Goal: Task Accomplishment & Management: Use online tool/utility

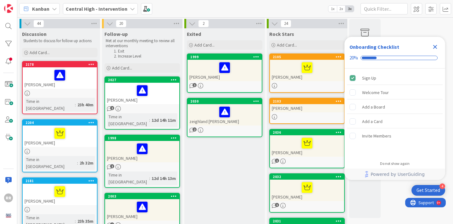
click at [436, 45] on icon "Close Checklist" at bounding box center [435, 47] width 8 height 8
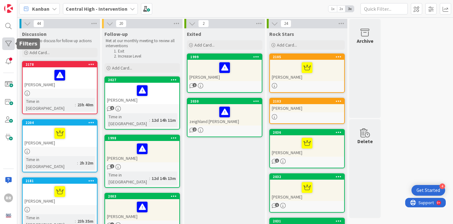
click at [6, 43] on div at bounding box center [8, 43] width 13 height 13
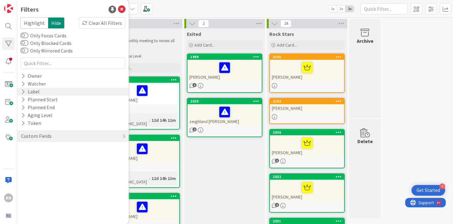
click at [49, 91] on div "Label" at bounding box center [72, 92] width 111 height 8
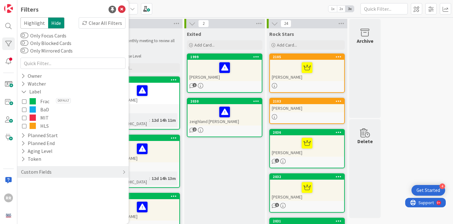
click at [25, 117] on icon at bounding box center [24, 117] width 4 height 4
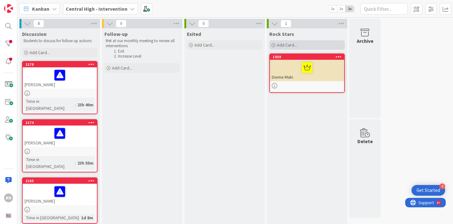
click at [322, 45] on div "Add Card..." at bounding box center [306, 44] width 75 height 9
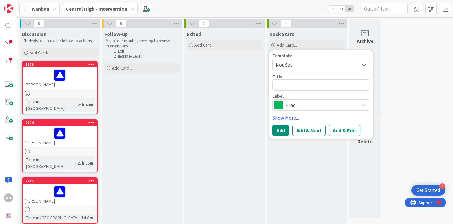
click at [334, 107] on span "Frac" at bounding box center [321, 105] width 70 height 9
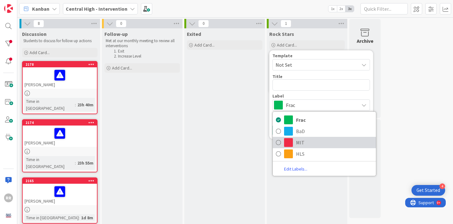
click at [307, 145] on span "MIT" at bounding box center [334, 142] width 77 height 9
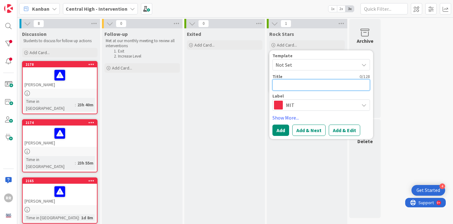
click at [308, 86] on textarea at bounding box center [320, 84] width 97 height 11
type textarea "x"
type textarea "D"
type textarea "x"
type textarea "De"
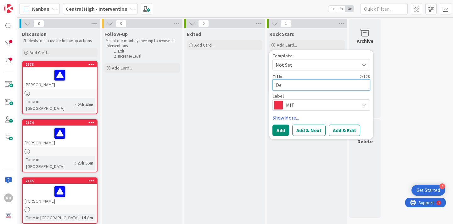
type textarea "x"
type textarea "Dej"
type textarea "x"
type textarea "De"
type textarea "x"
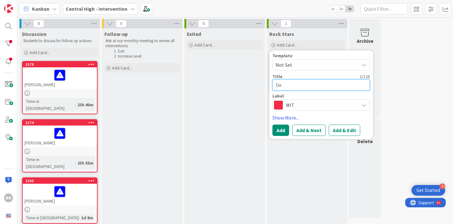
type textarea "DeJ"
type textarea "x"
type textarea "DeJa"
type textarea "x"
type textarea "DeJay"
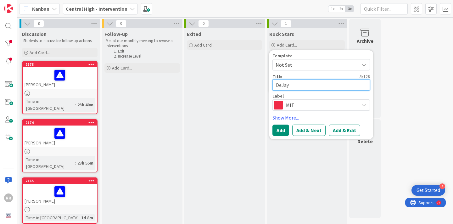
type textarea "x"
type textarea "DeJay"
type textarea "x"
type textarea "DeJay M"
type textarea "x"
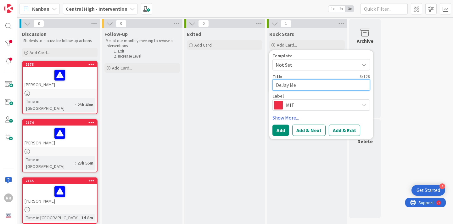
type textarea "DeJay Mer"
type textarea "x"
type textarea "DeJay Merc"
type textarea "x"
type textarea "DeJay Merch"
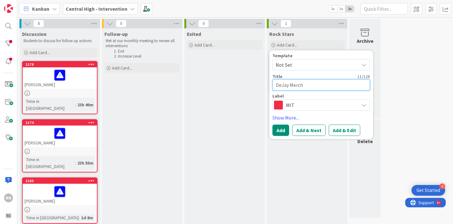
type textarea "x"
type textarea "DeJay Mercha"
type textarea "x"
type textarea "DeJay Merchan"
type textarea "x"
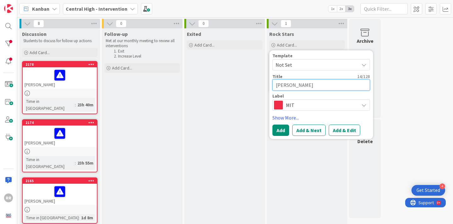
type textarea "[PERSON_NAME]"
click at [340, 65] on span "Not Set" at bounding box center [314, 65] width 79 height 8
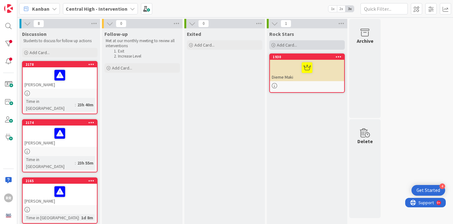
click at [277, 47] on span "Add Card..." at bounding box center [287, 45] width 20 height 6
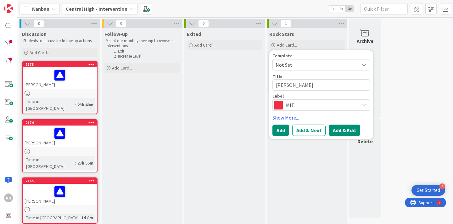
click at [340, 132] on button "Add & Edit" at bounding box center [343, 129] width 31 height 11
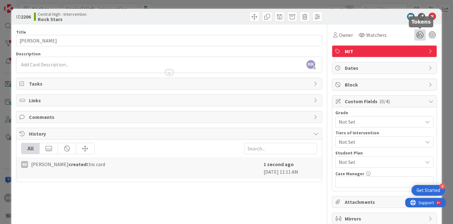
click at [419, 31] on icon at bounding box center [419, 34] width 11 height 11
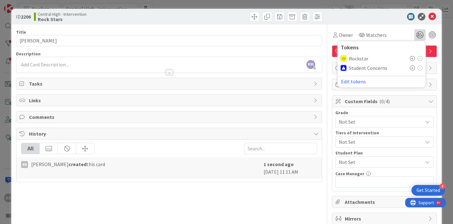
click at [412, 59] on icon at bounding box center [412, 58] width 5 height 5
click at [389, 25] on div "Owner Watchers 1 Tokens Rockstar ( 1 ) Student Concerns Edit tokens" at bounding box center [384, 33] width 105 height 16
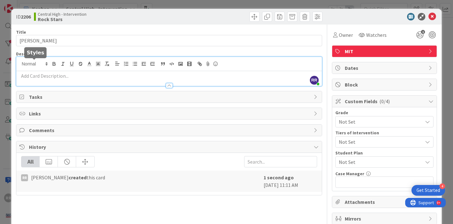
click at [47, 63] on div "RR Ryan Roach just joined" at bounding box center [168, 71] width 305 height 29
click at [105, 76] on p at bounding box center [168, 75] width 299 height 7
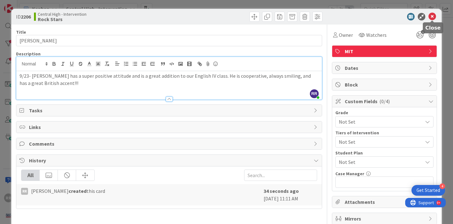
click at [434, 15] on icon at bounding box center [432, 17] width 8 height 8
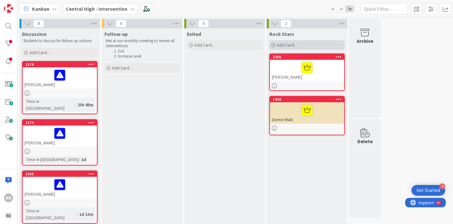
click at [302, 45] on div "Add Card..." at bounding box center [306, 44] width 75 height 9
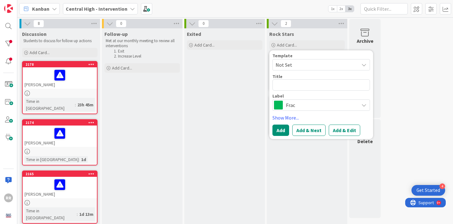
click at [332, 107] on span "Frac" at bounding box center [321, 105] width 70 height 9
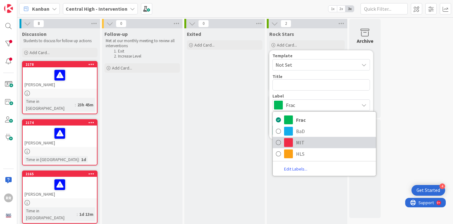
click at [319, 147] on link "MIT" at bounding box center [323, 142] width 103 height 11
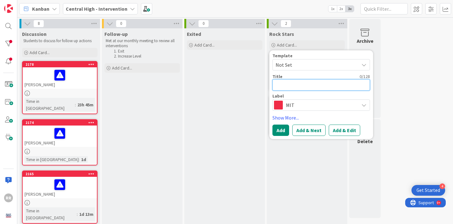
click at [302, 87] on textarea at bounding box center [320, 84] width 97 height 11
type textarea "x"
type textarea "J"
type textarea "x"
type textarea "Jo"
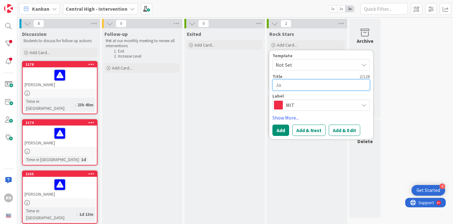
type textarea "x"
type textarea "Jos"
type textarea "x"
type textarea "Josi"
type textarea "x"
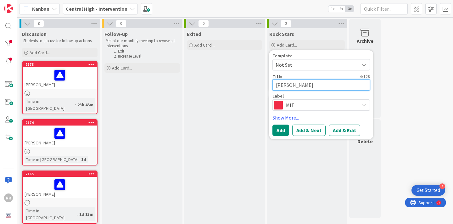
type textarea "Josia"
type textarea "x"
type textarea "Josiah"
type textarea "x"
type textarea "Josiah"
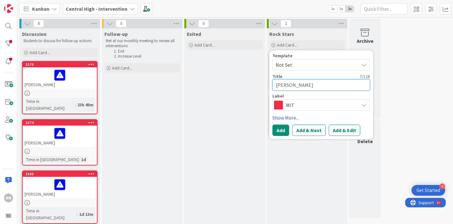
type textarea "x"
type textarea "Josiah W"
type textarea "x"
type textarea "Josiah Wa"
type textarea "x"
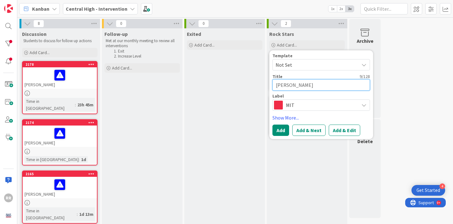
type textarea "Josiah Was"
type textarea "x"
type textarea "Josiah Wash"
type textarea "x"
type textarea "Josiah Washi"
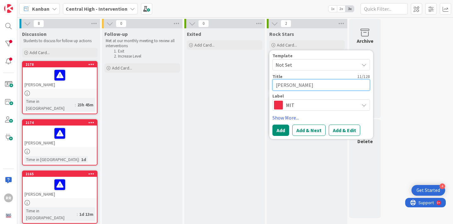
type textarea "x"
type textarea "Josiah Washin"
type textarea "x"
type textarea "Josiah Washing"
type textarea "x"
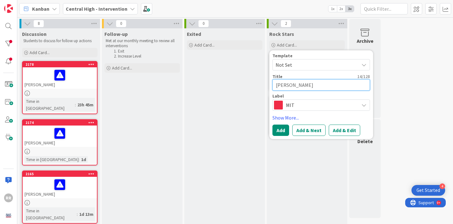
type textarea "Josiah Washingt"
type textarea "x"
type textarea "Josiah Washingto"
type textarea "x"
type textarea "[PERSON_NAME][US_STATE]"
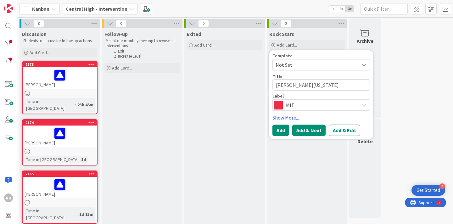
click at [317, 132] on button "Add & Next" at bounding box center [308, 129] width 33 height 11
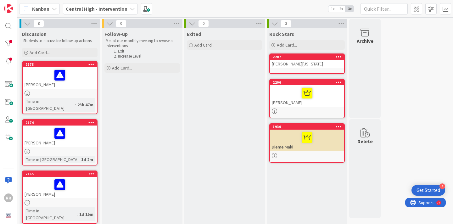
click at [303, 64] on div "[PERSON_NAME][US_STATE]" at bounding box center [307, 64] width 74 height 8
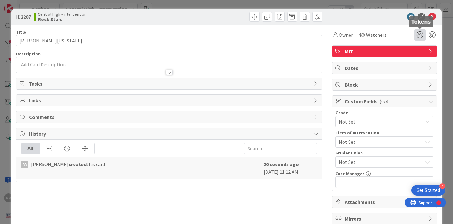
click at [421, 34] on icon at bounding box center [419, 34] width 11 height 11
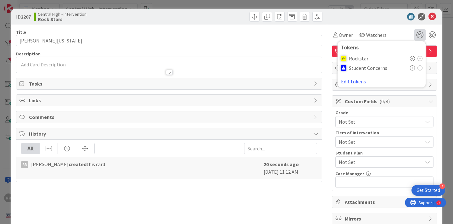
click at [414, 58] on icon at bounding box center [412, 58] width 5 height 5
click at [126, 67] on div at bounding box center [168, 69] width 305 height 7
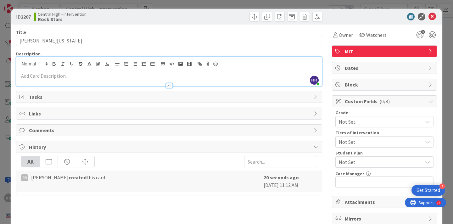
click at [93, 77] on p at bounding box center [168, 75] width 299 height 7
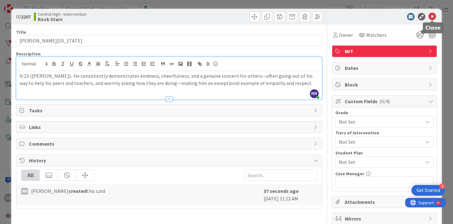
click at [435, 16] on icon at bounding box center [432, 17] width 8 height 8
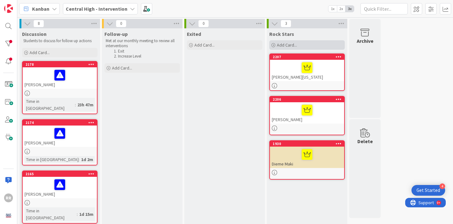
click at [291, 43] on span "Add Card..." at bounding box center [287, 45] width 20 height 6
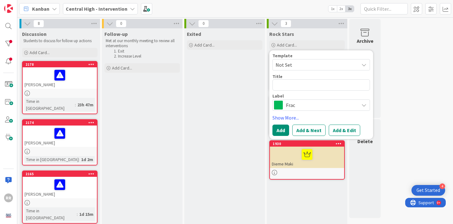
click at [318, 109] on span "Frac" at bounding box center [321, 105] width 70 height 9
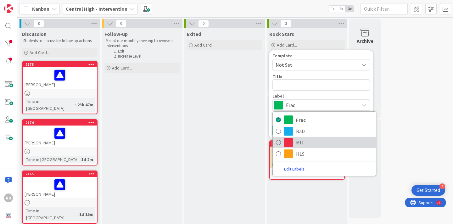
click at [317, 147] on span "MIT" at bounding box center [334, 142] width 77 height 9
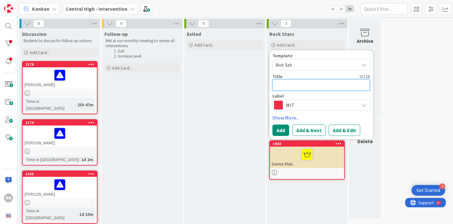
click at [306, 89] on textarea at bounding box center [320, 84] width 97 height 11
type textarea "x"
type textarea "I"
type textarea "x"
type textarea "Iv"
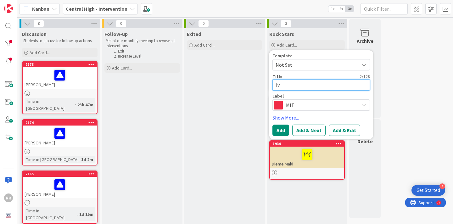
type textarea "x"
type textarea "Iva"
type textarea "x"
type textarea "Ivan"
type textarea "x"
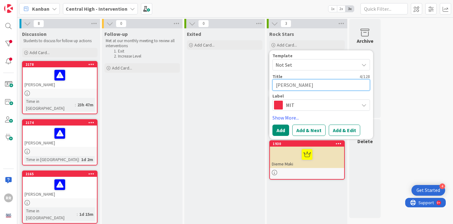
type textarea "Ivan"
type textarea "x"
type textarea "Ivan S"
type textarea "x"
type textarea "Ivan Sh"
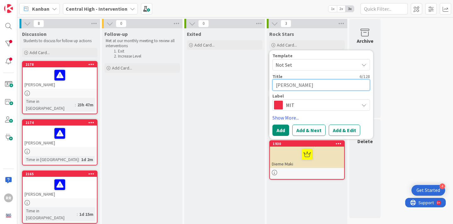
type textarea "x"
type textarea "Ivan Sha"
type textarea "x"
type textarea "Ivan Shat"
type textarea "x"
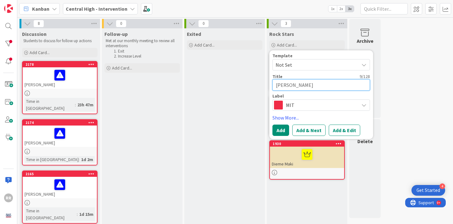
type textarea "Ivan Shatr"
type textarea "x"
type textarea "Ivan Shatru"
type textarea "x"
type textarea "[PERSON_NAME]"
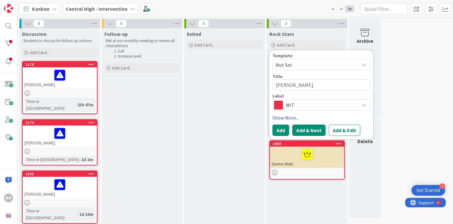
click at [312, 130] on button "Add & Next" at bounding box center [308, 129] width 33 height 11
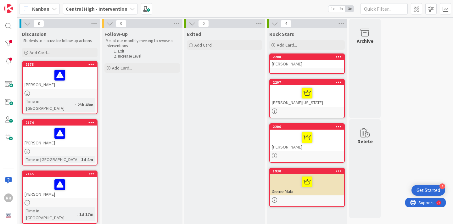
click at [298, 63] on div "[PERSON_NAME]" at bounding box center [307, 64] width 74 height 8
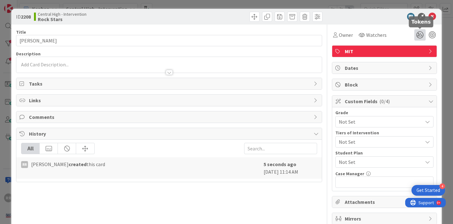
click at [419, 38] on icon at bounding box center [419, 34] width 11 height 11
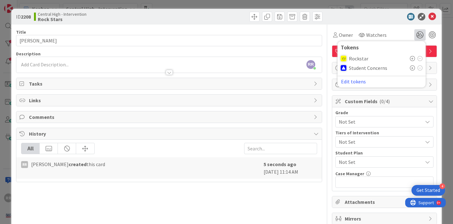
click at [413, 60] on icon at bounding box center [412, 58] width 5 height 5
click at [81, 63] on div "RR Ryan Roach just joined" at bounding box center [168, 65] width 305 height 16
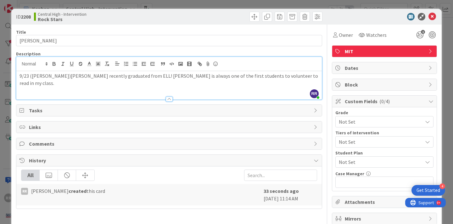
click at [59, 77] on p "9/23 (Neas-McCaul)Ivan recently graduated from ELL! Ivan is always one of the f…" at bounding box center [168, 79] width 299 height 14
click at [110, 91] on div "9/23 (Neas-McCaul)-Ivan recently graduated from ELL! Ivan is always one of the …" at bounding box center [168, 85] width 305 height 28
click at [432, 16] on icon at bounding box center [432, 17] width 8 height 8
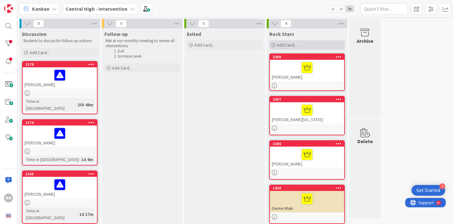
click at [288, 45] on span "Add Card..." at bounding box center [287, 45] width 20 height 6
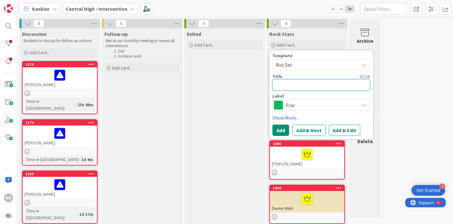
type textarea "x"
type textarea "B"
type textarea "x"
type textarea "Br"
type textarea "x"
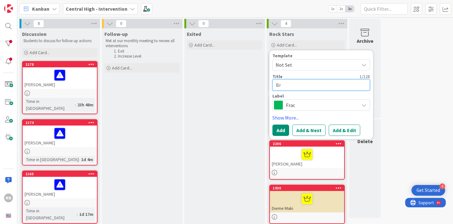
type textarea "Bro"
type textarea "x"
type textarea "Brod"
type textarea "x"
type textarea "Brody"
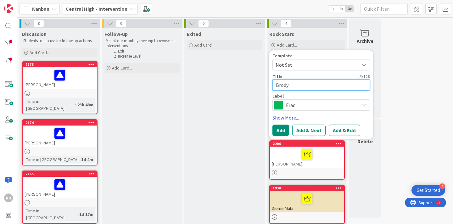
type textarea "x"
type textarea "Brody"
type textarea "x"
type textarea "Brody W"
type textarea "x"
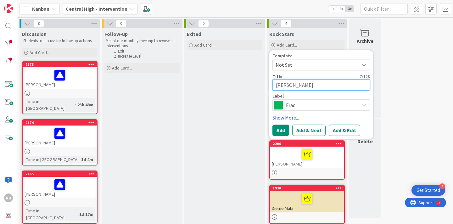
type textarea "Brody Wa"
type textarea "x"
type textarea "Brody Wat"
type textarea "x"
type textarea "Brody Watk"
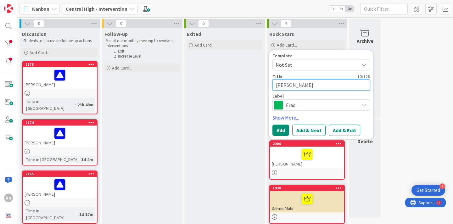
type textarea "x"
type textarea "Brody Watki"
type textarea "x"
type textarea "Brody Watkin"
type textarea "x"
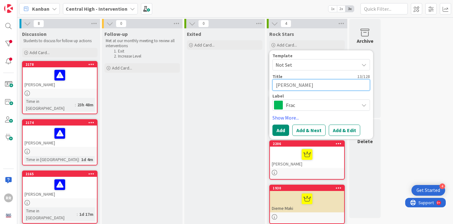
type textarea "[PERSON_NAME]"
click at [325, 107] on span "Frac" at bounding box center [321, 105] width 70 height 9
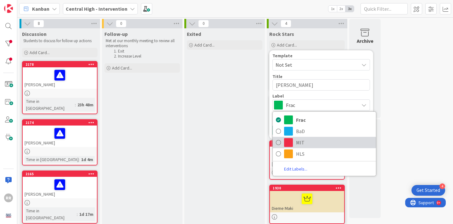
click at [310, 146] on span "MIT" at bounding box center [334, 142] width 77 height 9
type textarea "x"
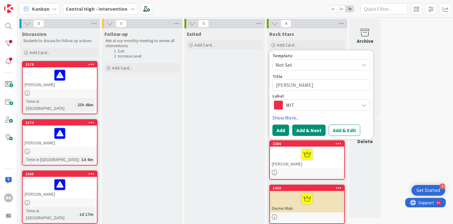
click at [307, 133] on button "Add & Next" at bounding box center [308, 129] width 33 height 11
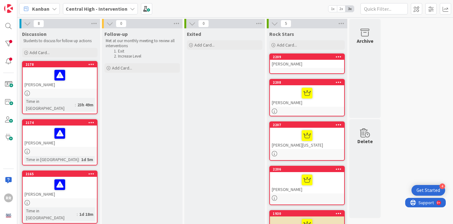
click at [290, 64] on div "[PERSON_NAME]" at bounding box center [307, 64] width 74 height 8
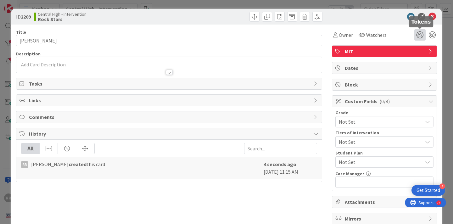
click at [419, 36] on icon at bounding box center [419, 34] width 11 height 11
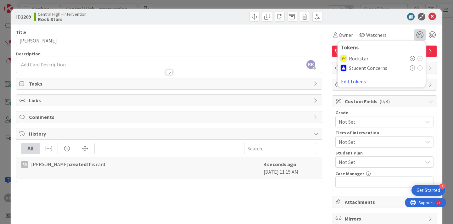
click at [414, 60] on icon at bounding box center [412, 58] width 5 height 5
click at [198, 63] on div "RR Ryan Roach just joined" at bounding box center [168, 65] width 305 height 16
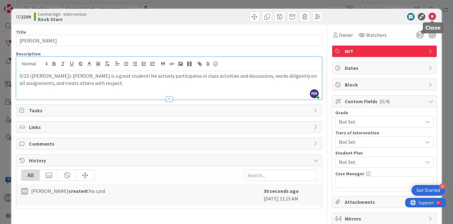
click at [433, 16] on icon at bounding box center [432, 17] width 8 height 8
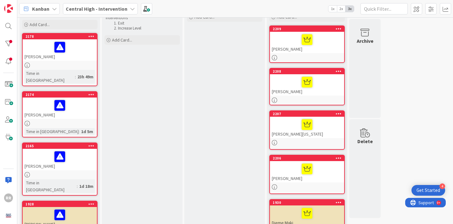
scroll to position [27, 0]
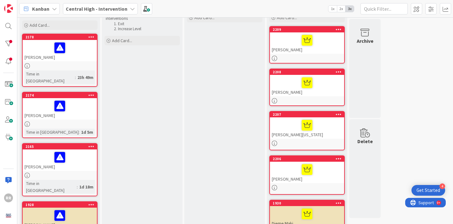
click at [71, 59] on div "[PERSON_NAME]" at bounding box center [60, 50] width 74 height 21
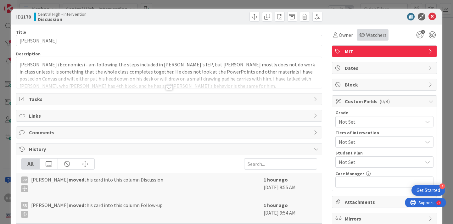
click at [371, 33] on span "Watchers" at bounding box center [376, 35] width 20 height 8
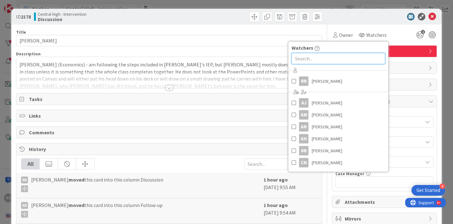
click at [334, 63] on input "text" at bounding box center [338, 58] width 94 height 11
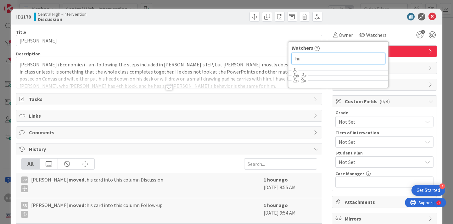
type input "h"
type input "b"
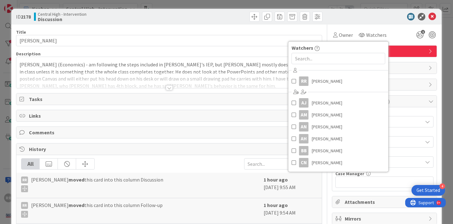
click at [20, 66] on div "RR Ryan Roach just joined Hutchins (Economics) - am following the steps include…" at bounding box center [168, 72] width 305 height 31
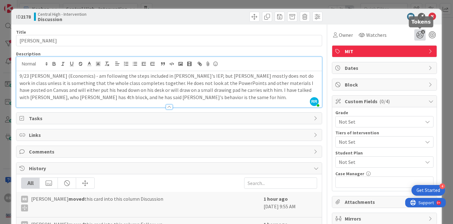
click at [417, 36] on icon "1" at bounding box center [419, 34] width 11 height 11
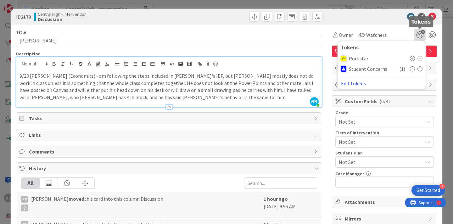
click at [390, 31] on div "Owner Watchers Watchers RR Ryan Roach AJ Adam Jollo AM Amanda Martin AN Ashlyn …" at bounding box center [384, 34] width 105 height 11
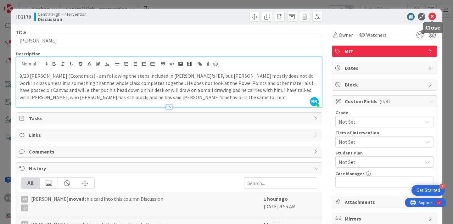
click at [433, 16] on icon at bounding box center [432, 17] width 8 height 8
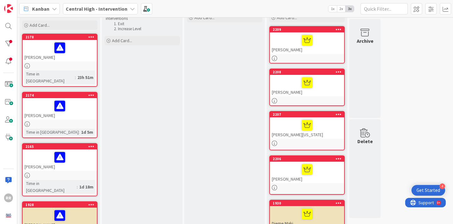
click at [74, 121] on div at bounding box center [60, 123] width 74 height 5
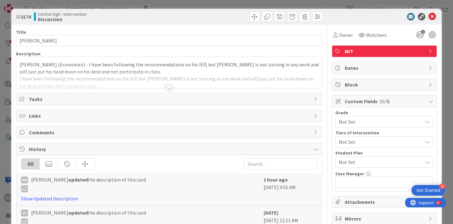
click at [19, 63] on div "Hutchins (Economics) - I have been following the recommendations on his IEP, bu…" at bounding box center [168, 72] width 305 height 31
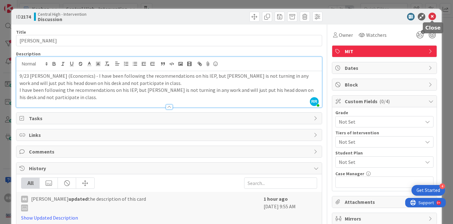
click at [432, 18] on icon at bounding box center [432, 17] width 8 height 8
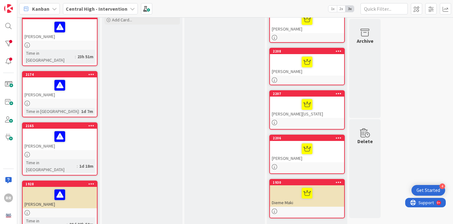
scroll to position [50, 0]
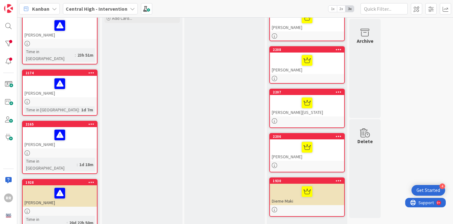
click at [85, 133] on div at bounding box center [60, 134] width 70 height 13
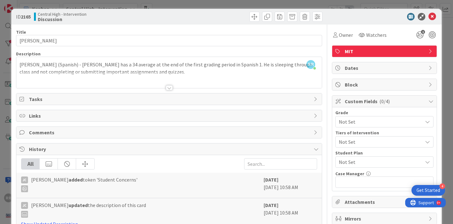
click at [166, 89] on div at bounding box center [169, 87] width 7 height 5
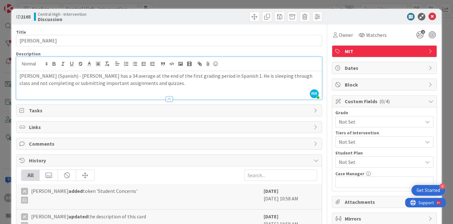
click at [19, 75] on p "Viar (Spanish) - Finney has a 34 average at the end of the first grading period…" at bounding box center [168, 79] width 299 height 14
click at [128, 82] on p "9/23 Viar (Spanish) - Finney has a 34 average at the end of the first grading p…" at bounding box center [168, 79] width 299 height 14
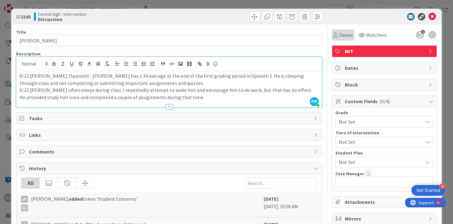
click at [342, 36] on span "Owner" at bounding box center [345, 35] width 14 height 8
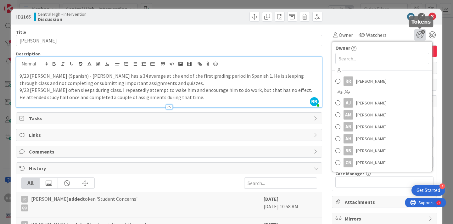
click at [417, 36] on icon "1" at bounding box center [419, 34] width 11 height 11
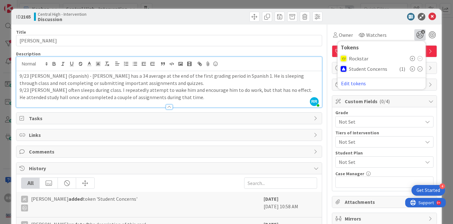
click at [412, 69] on icon at bounding box center [412, 68] width 5 height 5
click at [398, 21] on div "ID 2165 Central High - Intervention Discussion" at bounding box center [226, 17] width 430 height 16
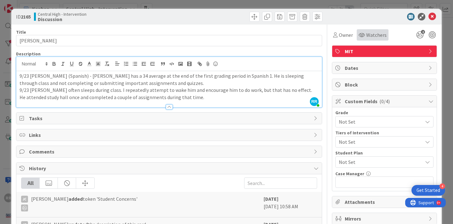
click at [371, 37] on span "Watchers" at bounding box center [376, 35] width 20 height 8
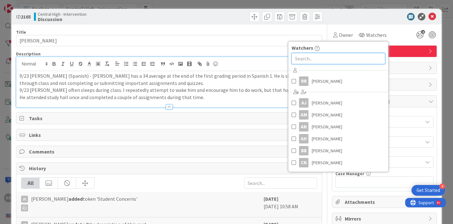
click at [325, 61] on input "text" at bounding box center [338, 58] width 94 height 11
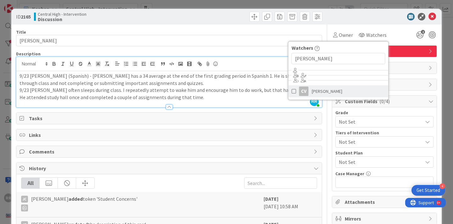
click at [325, 91] on span "Chris Viar" at bounding box center [326, 90] width 30 height 9
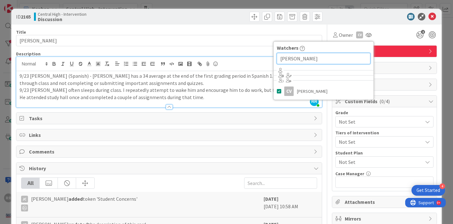
click at [313, 63] on input "viar" at bounding box center [324, 58] width 94 height 11
type input "v"
type input "mckin"
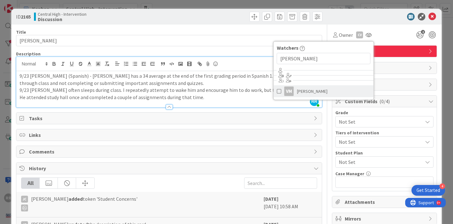
click at [327, 89] on link "VM Valerie McKinley" at bounding box center [323, 91] width 100 height 12
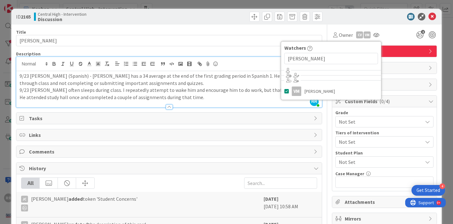
click at [406, 28] on div "Owner Owner RR Ryan Roach AJ Adam Jollo AM Amanda Martin AN Ashlyn Neas-McCaul …" at bounding box center [384, 33] width 105 height 16
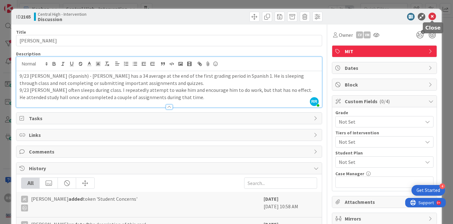
click at [431, 18] on icon at bounding box center [432, 17] width 8 height 8
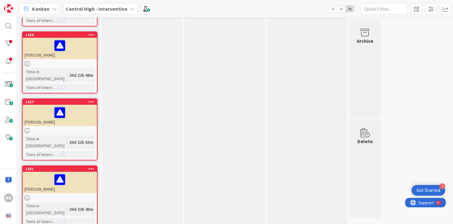
scroll to position [272, 0]
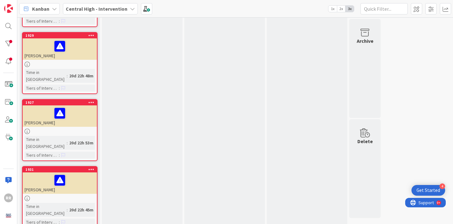
click at [76, 105] on div "[PERSON_NAME]" at bounding box center [60, 115] width 74 height 21
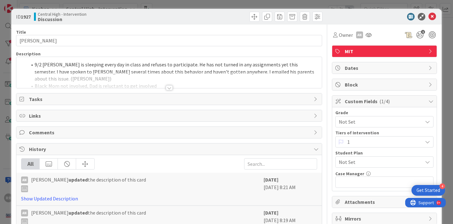
click at [168, 86] on div at bounding box center [169, 87] width 7 height 5
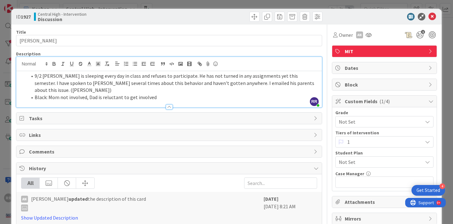
click at [160, 94] on li "Black: Mom not involved, Dad is reluctant to get involved" at bounding box center [172, 97] width 291 height 7
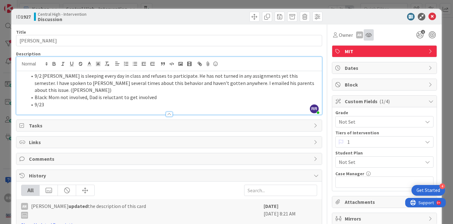
click at [370, 38] on div at bounding box center [368, 34] width 10 height 11
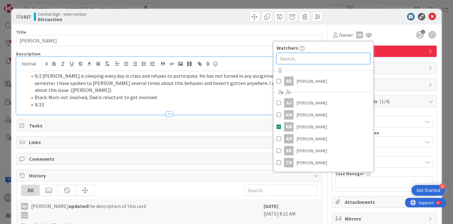
click at [342, 59] on input "text" at bounding box center [323, 58] width 94 height 11
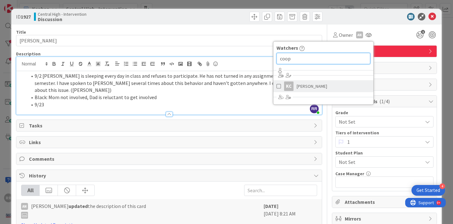
type input "coop"
click at [349, 86] on link "kc k cooper" at bounding box center [323, 86] width 100 height 12
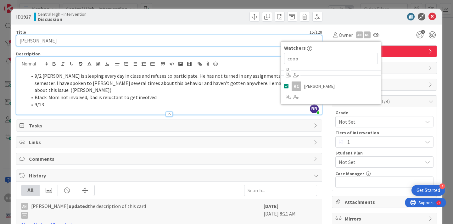
click at [186, 43] on input "[PERSON_NAME]" at bounding box center [169, 40] width 306 height 11
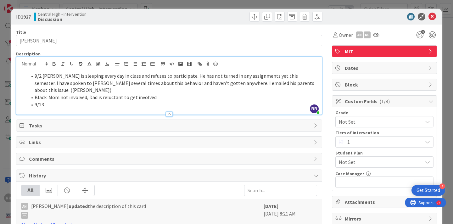
click at [52, 101] on li "9/23" at bounding box center [172, 104] width 291 height 7
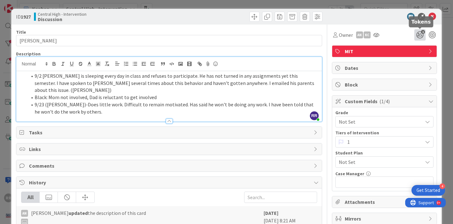
click at [418, 34] on icon "1" at bounding box center [419, 34] width 11 height 11
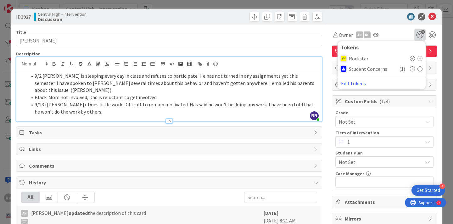
click at [411, 71] on icon at bounding box center [412, 68] width 5 height 5
click at [431, 15] on icon at bounding box center [432, 17] width 8 height 8
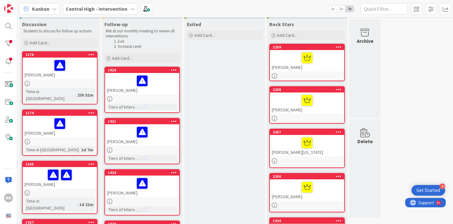
scroll to position [2, 0]
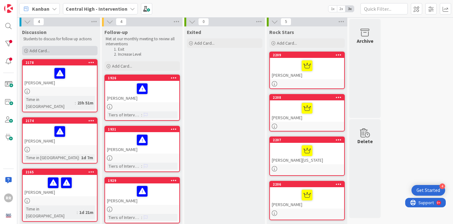
click at [71, 50] on div "Add Card..." at bounding box center [59, 50] width 75 height 9
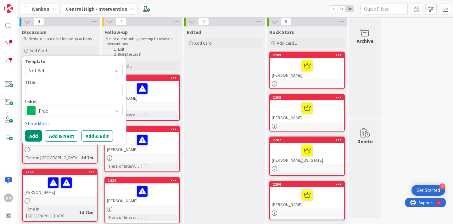
click at [80, 111] on span "Frac" at bounding box center [74, 110] width 70 height 9
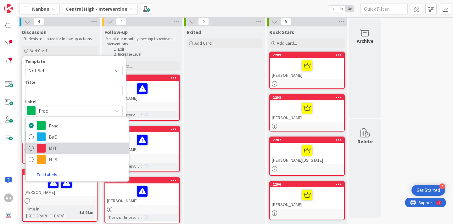
click at [72, 146] on span "MIT" at bounding box center [87, 147] width 77 height 9
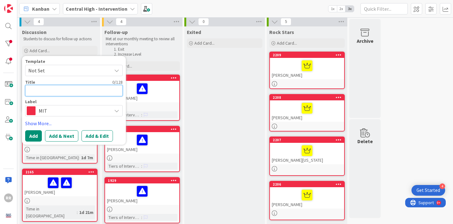
click at [71, 92] on textarea at bounding box center [73, 90] width 97 height 11
type textarea "x"
type textarea "N"
type textarea "x"
type textarea "No"
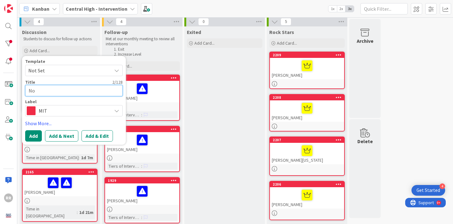
type textarea "x"
type textarea "Noa"
type textarea "x"
type textarea "Noah"
type textarea "x"
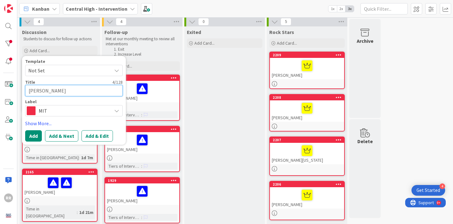
type textarea "Noah"
type textarea "x"
type textarea "Noah H"
type textarea "x"
type textarea "Noah He"
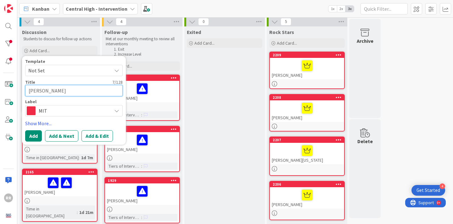
type textarea "x"
type textarea "Noah Hel"
type textarea "x"
type textarea "Noah Helt"
type textarea "x"
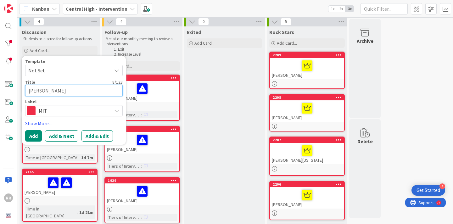
type textarea "Noah Helto"
type textarea "x"
type textarea "Noah Helton"
type textarea "x"
type textarea "Noah Helton-"
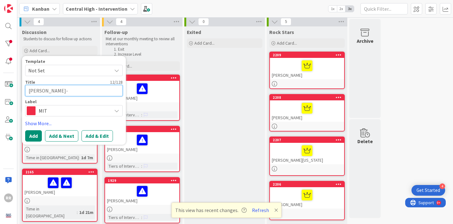
type textarea "x"
type textarea "Noah Helton-B"
type textarea "x"
type textarea "Noah Helton-Be"
type textarea "x"
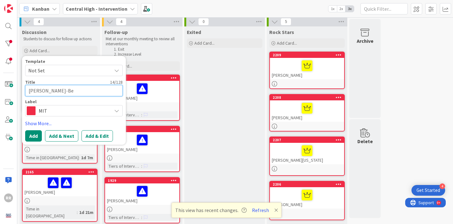
type textarea "Noah Helton-Bel"
type textarea "x"
type textarea "[PERSON_NAME]"
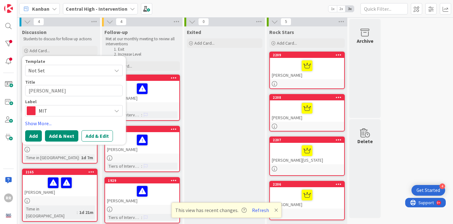
click at [64, 138] on button "Add & Next" at bounding box center [61, 135] width 33 height 11
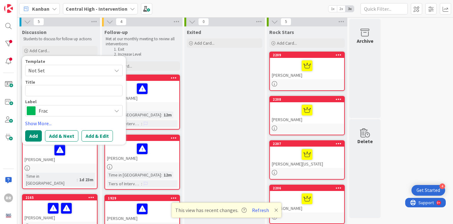
click at [78, 33] on div "Discussion" at bounding box center [59, 32] width 75 height 6
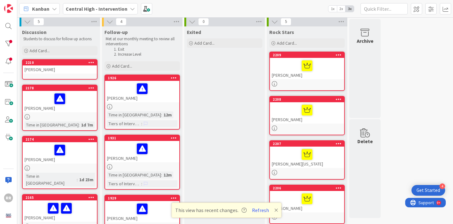
click at [87, 67] on div "[PERSON_NAME]" at bounding box center [60, 69] width 74 height 8
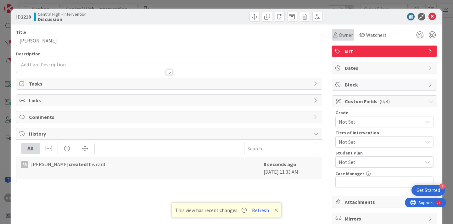
click at [341, 38] on span "Owner" at bounding box center [345, 35] width 14 height 8
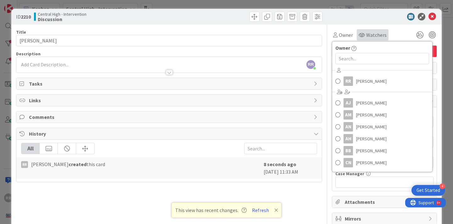
click at [371, 33] on span "Watchers" at bounding box center [376, 35] width 20 height 8
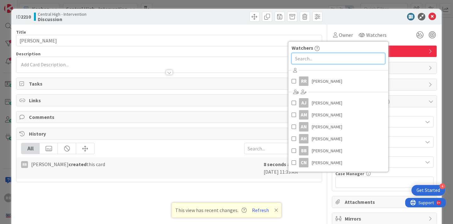
click at [362, 59] on input "text" at bounding box center [338, 58] width 94 height 11
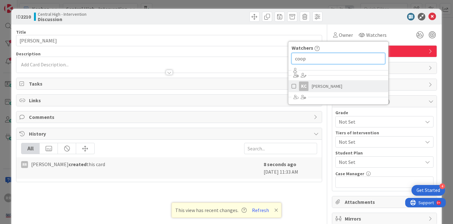
type input "coop"
click at [361, 85] on link "kc k cooper" at bounding box center [338, 86] width 100 height 12
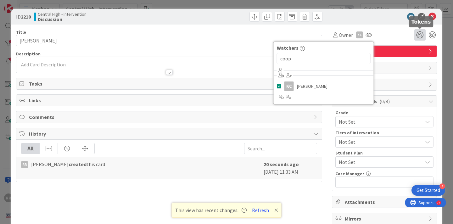
click at [416, 33] on icon at bounding box center [419, 34] width 11 height 11
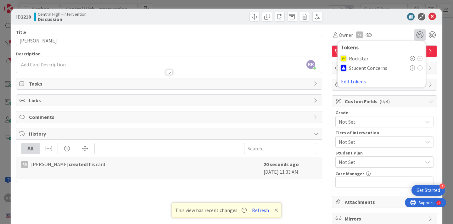
click at [412, 68] on icon at bounding box center [412, 67] width 5 height 5
click at [122, 68] on div at bounding box center [168, 69] width 305 height 7
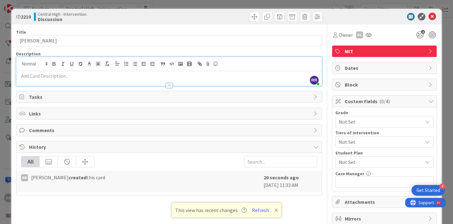
click at [97, 77] on p at bounding box center [168, 75] width 299 height 7
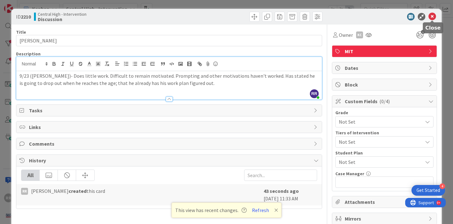
click at [433, 17] on icon at bounding box center [432, 17] width 8 height 8
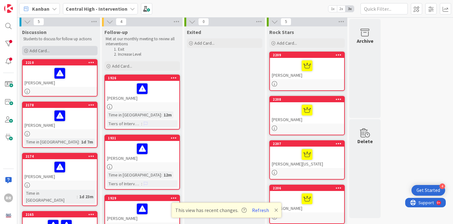
click at [71, 50] on div "Add Card..." at bounding box center [59, 50] width 75 height 9
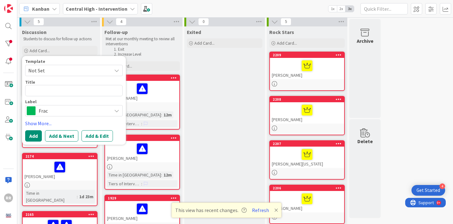
click at [106, 114] on span "Frac" at bounding box center [74, 110] width 70 height 9
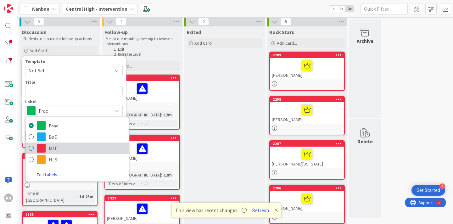
click at [78, 147] on span "MIT" at bounding box center [87, 147] width 77 height 9
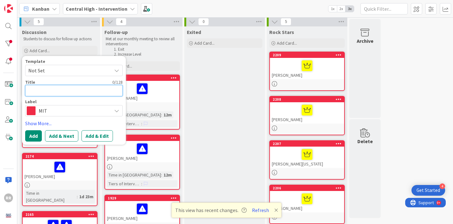
click at [74, 90] on textarea at bounding box center [73, 90] width 97 height 11
type textarea "x"
type textarea "J"
type textarea "x"
type textarea "Jo"
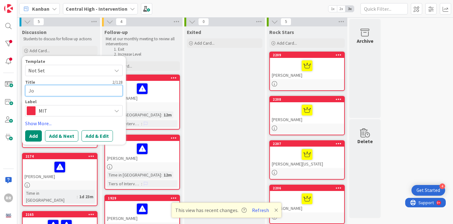
type textarea "x"
type textarea "Joh"
type textarea "x"
type textarea "John"
type textarea "x"
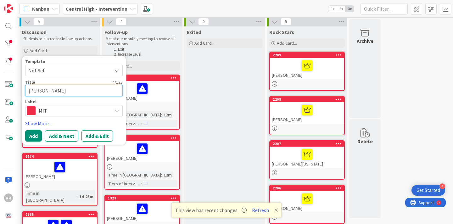
type textarea "John"
type textarea "x"
type textarea "John B"
type textarea "x"
type textarea "John Br"
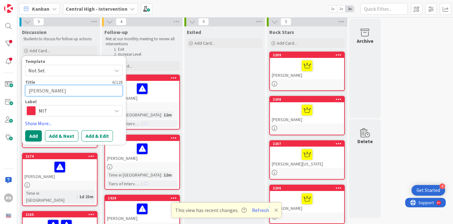
type textarea "x"
type textarea "John Bra"
type textarea "x"
type textarea "John Brad"
type textarea "x"
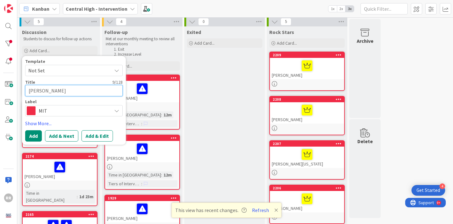
type textarea "John Bradf"
type textarea "x"
type textarea "John Bradfo"
type textarea "x"
type textarea "John Bradfor"
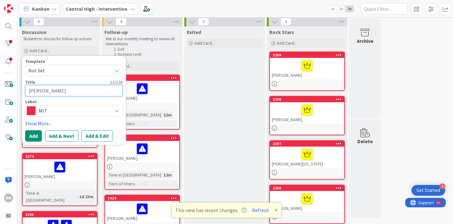
type textarea "x"
type textarea "[PERSON_NAME]"
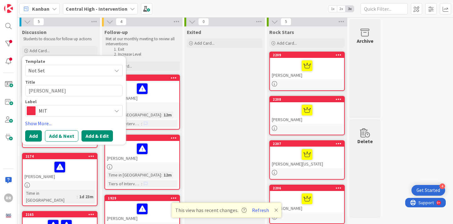
click at [99, 137] on button "Add & Edit" at bounding box center [96, 135] width 31 height 11
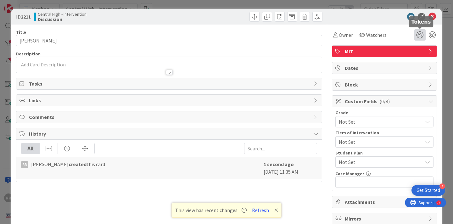
click at [419, 33] on icon at bounding box center [419, 34] width 11 height 11
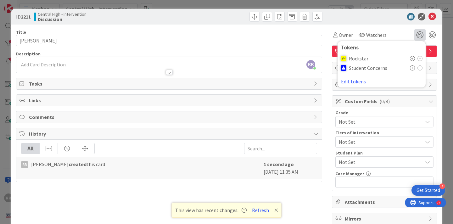
click at [410, 68] on icon at bounding box center [412, 67] width 5 height 5
click at [371, 32] on span "Watchers" at bounding box center [376, 35] width 20 height 8
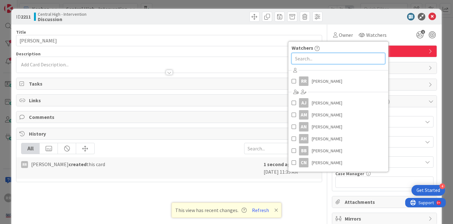
click at [360, 57] on input "text" at bounding box center [338, 58] width 94 height 11
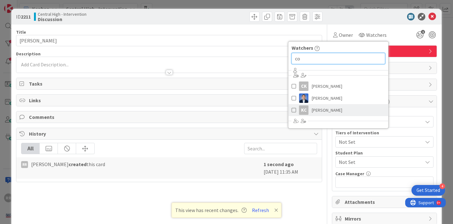
type input "co"
click at [350, 113] on link "kc k cooper" at bounding box center [338, 110] width 100 height 12
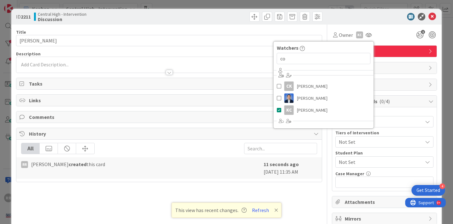
click at [93, 65] on div "RR Ryan Roach just joined" at bounding box center [168, 65] width 305 height 16
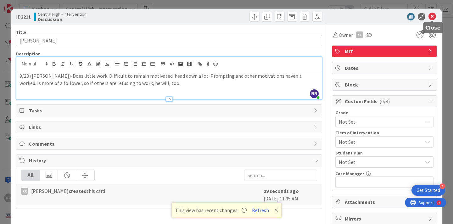
click at [434, 15] on icon at bounding box center [432, 17] width 8 height 8
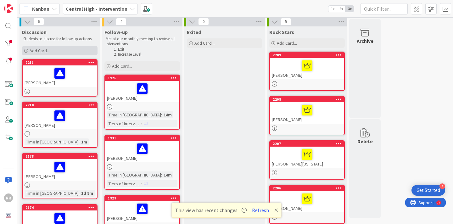
click at [72, 51] on div "Add Card..." at bounding box center [59, 50] width 75 height 9
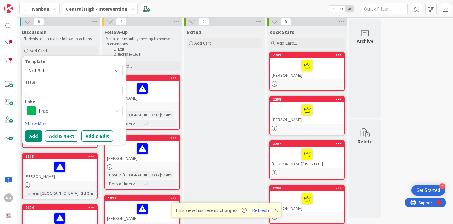
click at [90, 112] on span "Frac" at bounding box center [74, 110] width 70 height 9
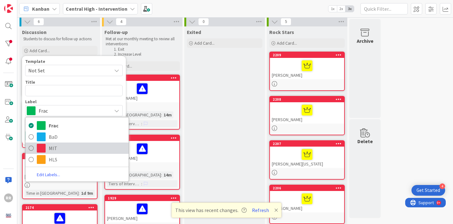
click at [80, 151] on span "MIT" at bounding box center [87, 147] width 77 height 9
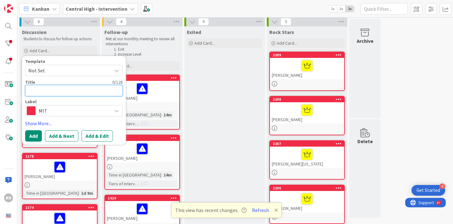
click at [55, 90] on textarea at bounding box center [73, 90] width 97 height 11
type textarea "x"
type textarea "D"
type textarea "x"
type textarea "Da"
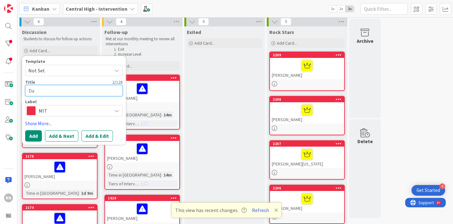
type textarea "x"
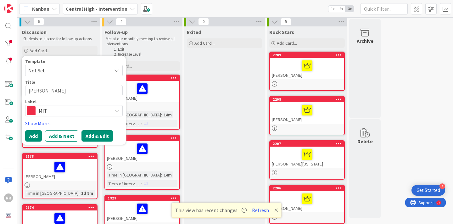
click at [94, 135] on button "Add & Edit" at bounding box center [96, 135] width 31 height 11
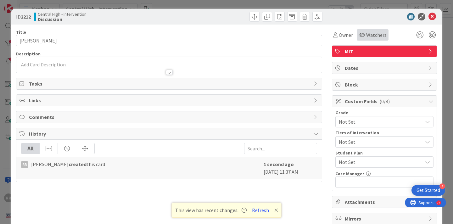
click at [361, 34] on icon at bounding box center [361, 34] width 6 height 5
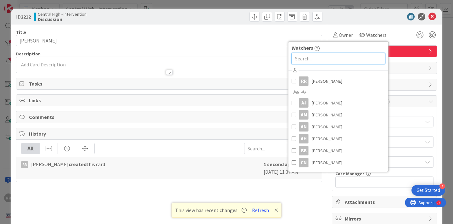
click at [344, 59] on input "text" at bounding box center [338, 58] width 94 height 11
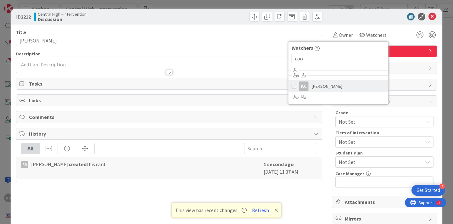
click at [362, 87] on link "kc k cooper" at bounding box center [338, 86] width 100 height 12
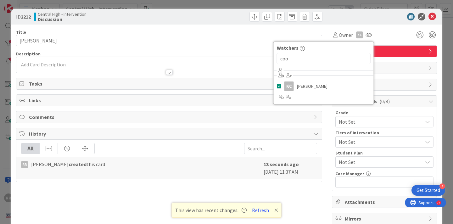
click at [221, 59] on div "RR Ryan Roach just joined" at bounding box center [168, 65] width 305 height 16
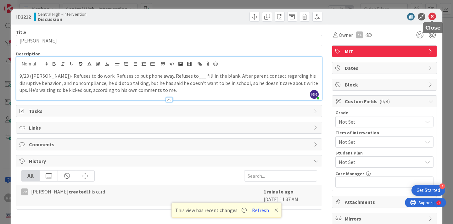
click at [432, 16] on icon at bounding box center [432, 17] width 8 height 8
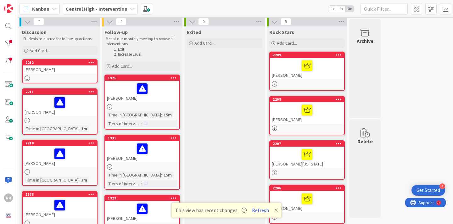
click at [67, 78] on div at bounding box center [60, 77] width 74 height 5
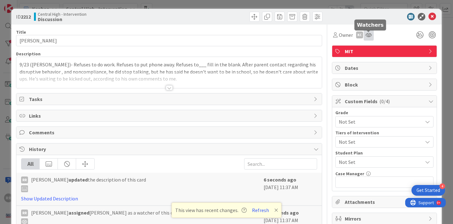
click at [369, 34] on icon at bounding box center [368, 34] width 6 height 5
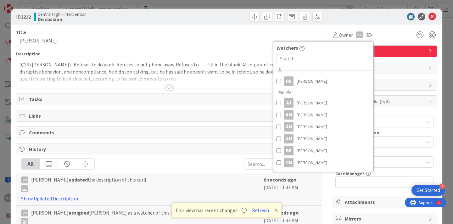
click at [400, 35] on div "Owner kc Watchers RR Ryan Roach AJ Adam Jollo AM Amanda Martin AN Ashlyn Neas-M…" at bounding box center [384, 34] width 105 height 11
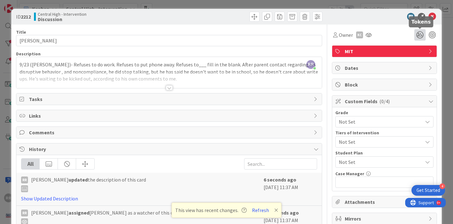
click at [419, 36] on icon at bounding box center [419, 34] width 11 height 11
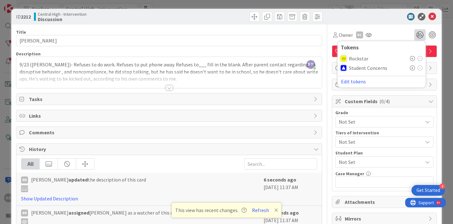
click at [411, 68] on icon at bounding box center [412, 67] width 5 height 5
click at [382, 27] on div "Owner kc Watchers RR Ryan Roach AJ Adam Jollo AM Amanda Martin AN Ashlyn Neas-M…" at bounding box center [384, 33] width 105 height 16
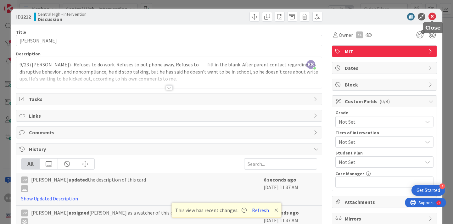
click at [433, 14] on icon at bounding box center [432, 17] width 8 height 8
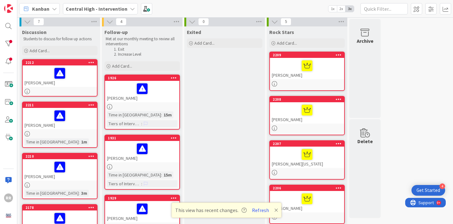
click at [71, 52] on div "Add Card..." at bounding box center [59, 50] width 75 height 9
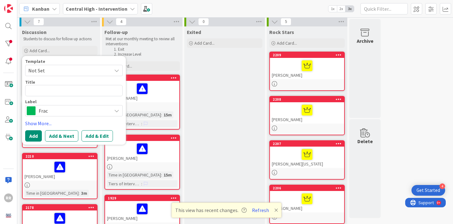
click at [87, 107] on span "Frac" at bounding box center [74, 110] width 70 height 9
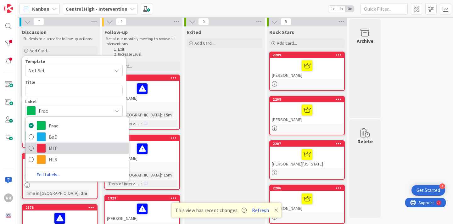
click at [74, 146] on span "MIT" at bounding box center [87, 147] width 77 height 9
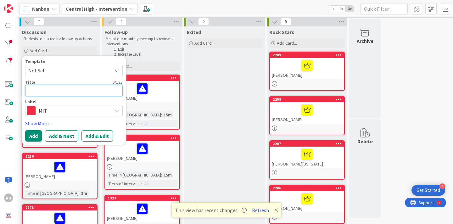
click at [67, 91] on textarea at bounding box center [73, 90] width 97 height 11
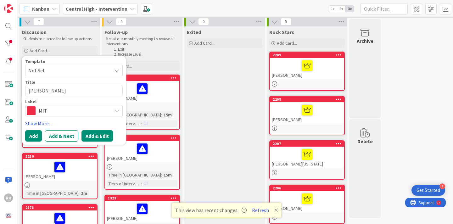
click at [92, 138] on button "Add & Edit" at bounding box center [96, 135] width 31 height 11
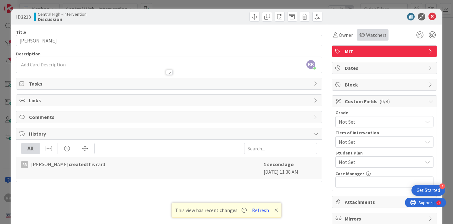
click at [371, 37] on span "Watchers" at bounding box center [376, 35] width 20 height 8
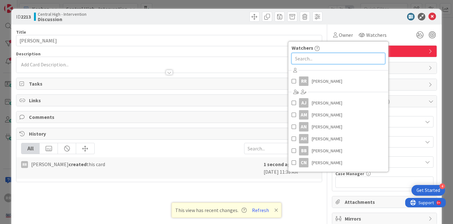
click at [355, 54] on input "text" at bounding box center [338, 58] width 94 height 11
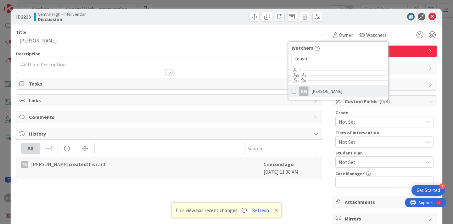
click at [356, 88] on link "RM Rachel Mashburn" at bounding box center [338, 91] width 100 height 12
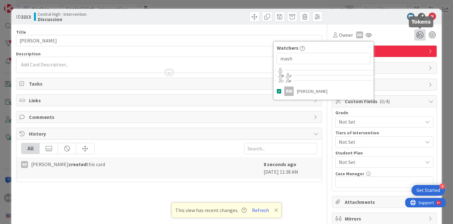
click at [418, 34] on icon at bounding box center [419, 34] width 11 height 11
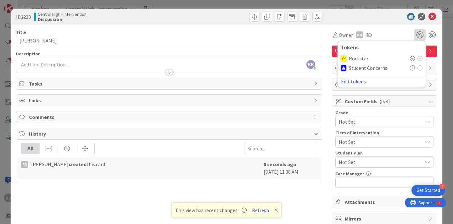
click at [412, 69] on icon at bounding box center [412, 67] width 5 height 5
click at [122, 66] on div at bounding box center [168, 69] width 305 height 7
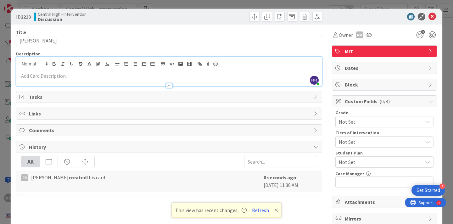
click at [106, 78] on p at bounding box center [168, 75] width 299 height 7
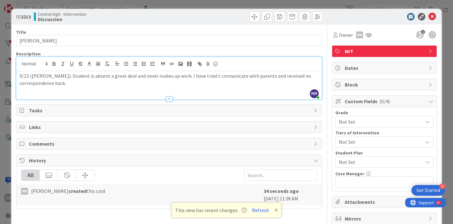
click at [201, 77] on p "9/23 (Mashburn)-Student is absent a great deal and never makes up work. I have …" at bounding box center [168, 79] width 299 height 14
click at [207, 78] on p "9/23 (Mashburn)-Student is absent a great deal and never makes up work. I have …" at bounding box center [168, 79] width 299 height 14
click at [432, 17] on icon at bounding box center [432, 17] width 8 height 8
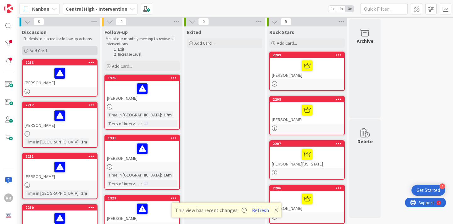
click at [63, 50] on div "Add Card..." at bounding box center [59, 50] width 75 height 9
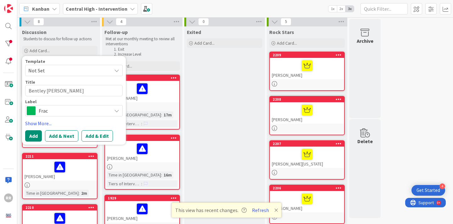
click at [56, 108] on span "Frac" at bounding box center [74, 110] width 70 height 9
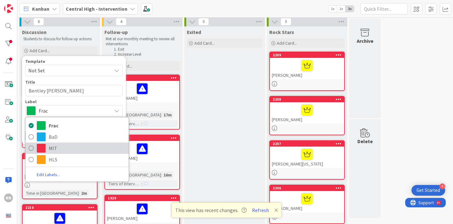
click at [61, 145] on span "MIT" at bounding box center [87, 147] width 77 height 9
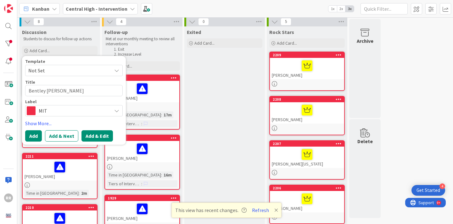
click at [102, 136] on button "Add & Edit" at bounding box center [96, 135] width 31 height 11
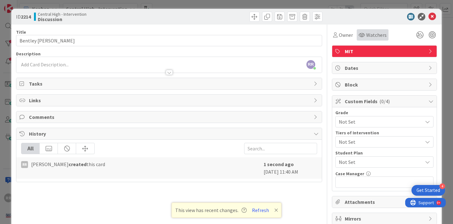
click at [380, 36] on span "Watchers" at bounding box center [376, 35] width 20 height 8
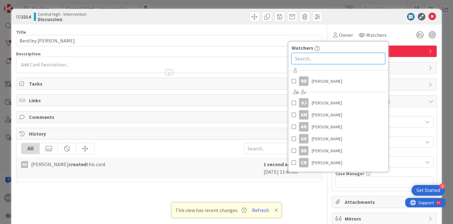
click at [356, 55] on input "text" at bounding box center [338, 58] width 94 height 11
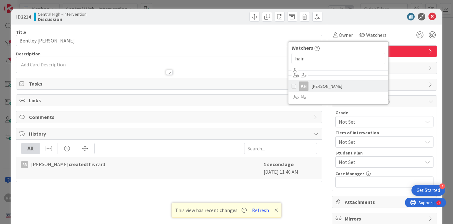
click at [364, 85] on link "AH Augustus Haines" at bounding box center [338, 86] width 100 height 12
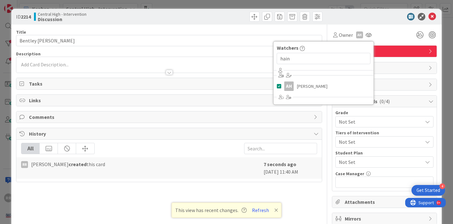
click at [395, 33] on div "Owner AH Watchers hain AH Augustus Haines" at bounding box center [384, 34] width 105 height 11
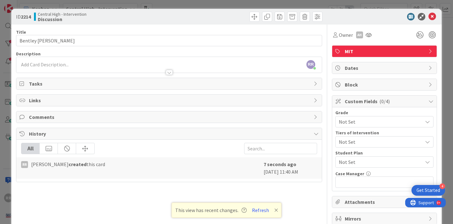
click at [115, 65] on div "RR Ryan Roach just joined" at bounding box center [168, 65] width 305 height 16
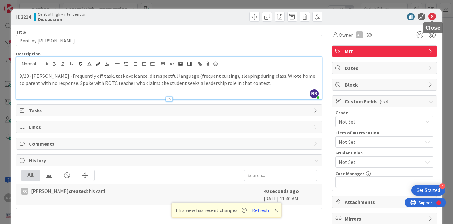
click at [432, 15] on icon at bounding box center [432, 17] width 8 height 8
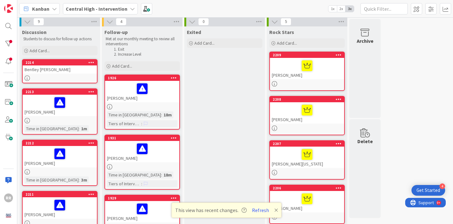
click at [57, 74] on link "2214 Bentley Etheridge" at bounding box center [59, 71] width 75 height 24
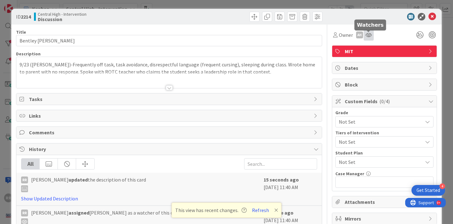
click at [370, 36] on icon at bounding box center [368, 34] width 6 height 5
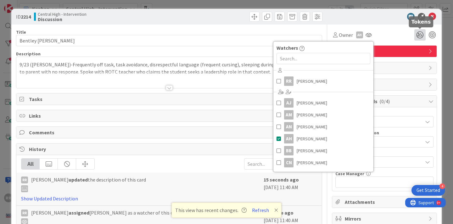
click at [418, 32] on icon at bounding box center [419, 34] width 11 height 11
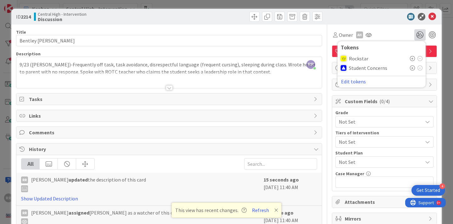
click at [413, 69] on icon at bounding box center [412, 67] width 5 height 5
click at [387, 18] on div at bounding box center [380, 17] width 111 height 8
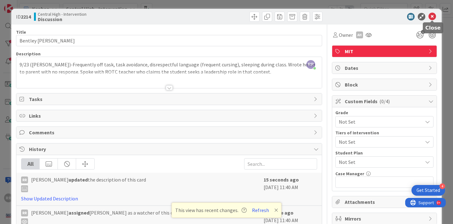
click at [432, 15] on icon at bounding box center [432, 17] width 8 height 8
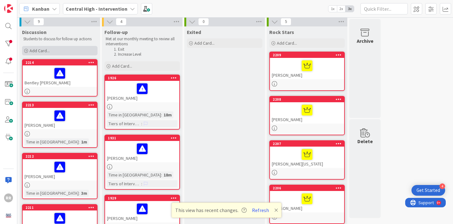
click at [83, 54] on div "Add Card..." at bounding box center [59, 50] width 75 height 9
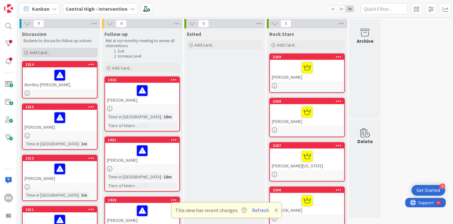
click at [77, 49] on div "Add Card..." at bounding box center [59, 52] width 75 height 9
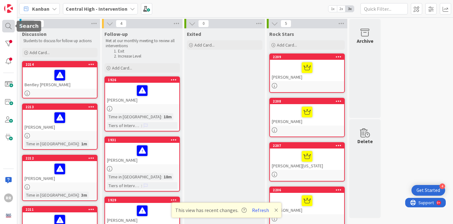
click at [8, 25] on div at bounding box center [8, 26] width 13 height 13
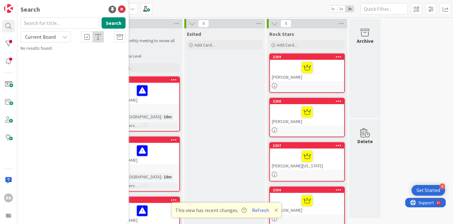
click at [69, 23] on input "text" at bounding box center [59, 22] width 79 height 11
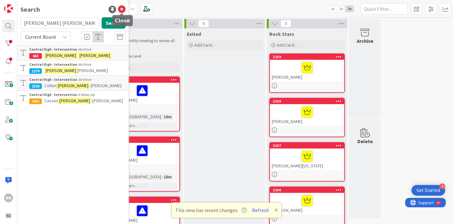
click at [120, 10] on icon at bounding box center [122, 10] width 8 height 8
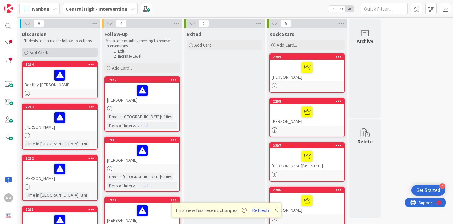
click at [67, 53] on div "Add Card..." at bounding box center [59, 52] width 75 height 9
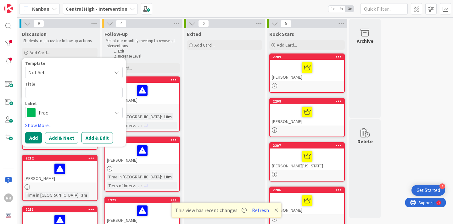
click at [78, 109] on span "Frac" at bounding box center [74, 112] width 70 height 9
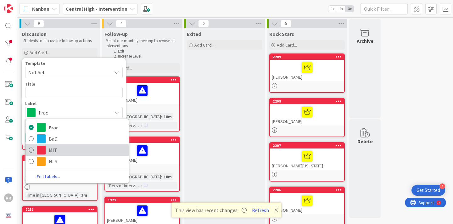
click at [69, 149] on span "MIT" at bounding box center [87, 149] width 77 height 9
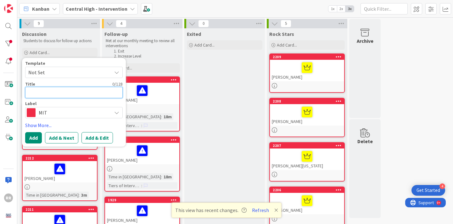
click at [55, 92] on textarea at bounding box center [73, 92] width 97 height 11
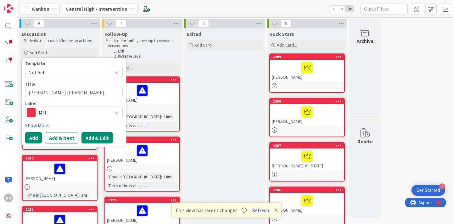
click at [92, 141] on button "Add & Edit" at bounding box center [96, 137] width 31 height 11
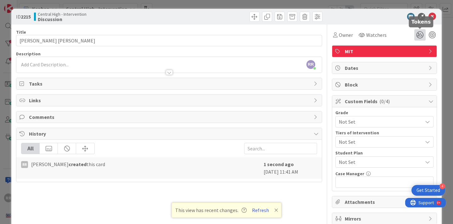
click at [416, 34] on icon at bounding box center [419, 34] width 11 height 11
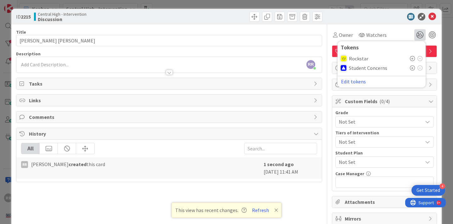
click at [411, 67] on icon at bounding box center [412, 67] width 5 height 5
click at [365, 34] on div "Watchers" at bounding box center [372, 35] width 28 height 8
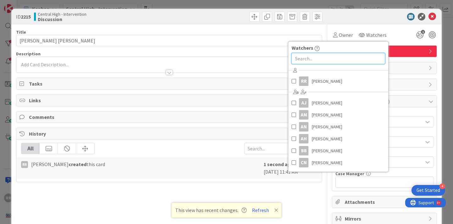
click at [353, 59] on input "text" at bounding box center [338, 58] width 94 height 11
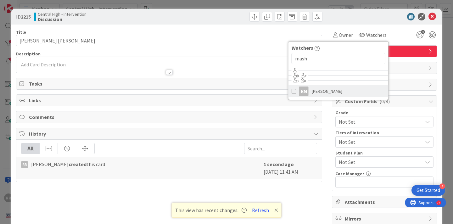
click at [362, 92] on link "RM Rachel Mashburn" at bounding box center [338, 91] width 100 height 12
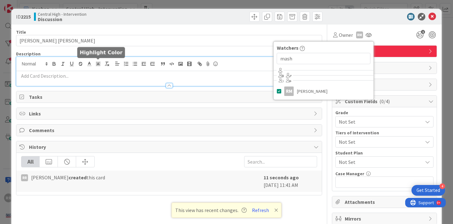
click at [95, 64] on div "RR Ryan Roach just joined" at bounding box center [168, 71] width 305 height 29
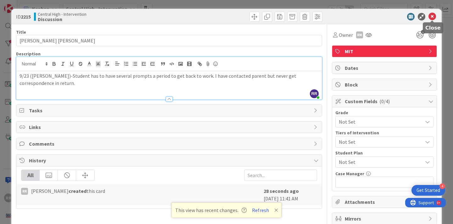
click at [433, 17] on icon at bounding box center [432, 17] width 8 height 8
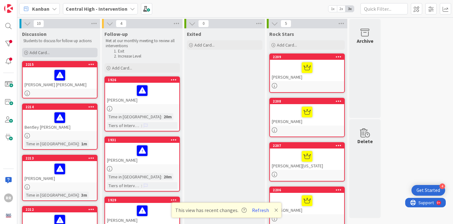
click at [80, 52] on div "Add Card..." at bounding box center [59, 52] width 75 height 9
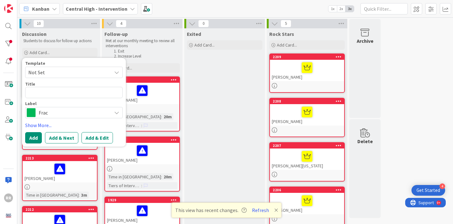
click at [102, 116] on span "Frac" at bounding box center [74, 112] width 70 height 9
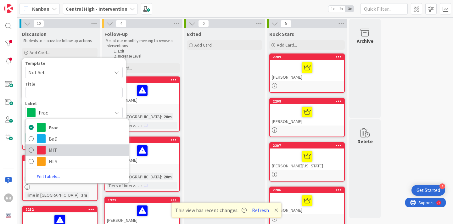
click at [94, 147] on span "MIT" at bounding box center [87, 149] width 77 height 9
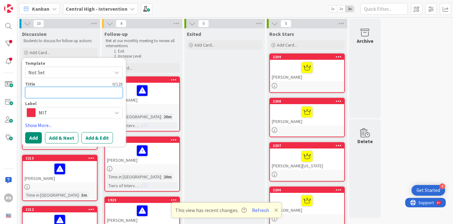
click at [85, 94] on textarea at bounding box center [73, 92] width 97 height 11
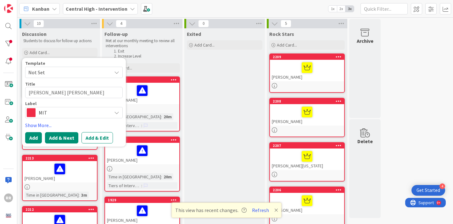
click at [71, 135] on button "Add & Next" at bounding box center [61, 137] width 33 height 11
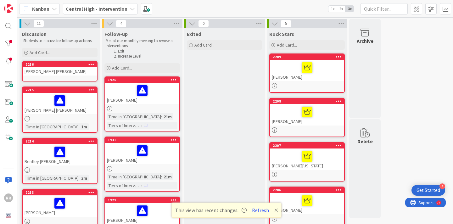
click at [60, 78] on link "2216 Juan Mateo Andres" at bounding box center [59, 71] width 75 height 20
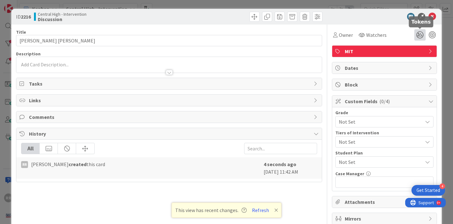
click at [418, 37] on icon at bounding box center [419, 34] width 11 height 11
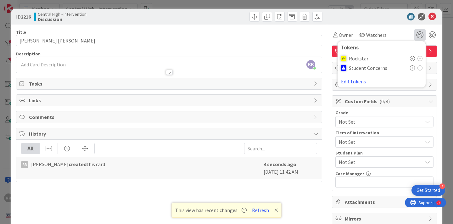
click at [412, 70] on icon at bounding box center [412, 67] width 5 height 5
click at [376, 35] on span "Watchers" at bounding box center [376, 35] width 20 height 8
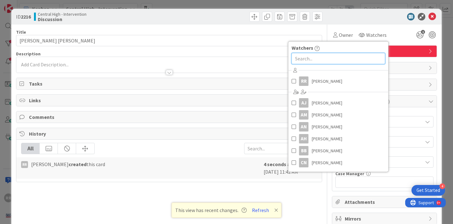
click at [360, 61] on input "text" at bounding box center [338, 58] width 94 height 11
click at [129, 63] on div "RR Ryan Roach just joined" at bounding box center [168, 65] width 305 height 16
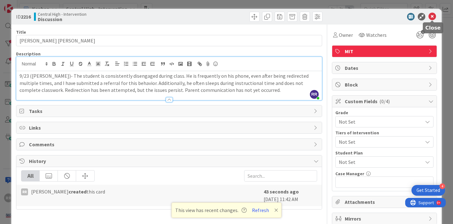
click at [435, 16] on icon at bounding box center [432, 17] width 8 height 8
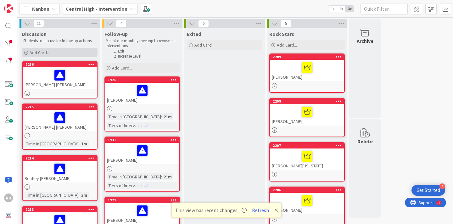
click at [78, 52] on div "Add Card..." at bounding box center [59, 52] width 75 height 9
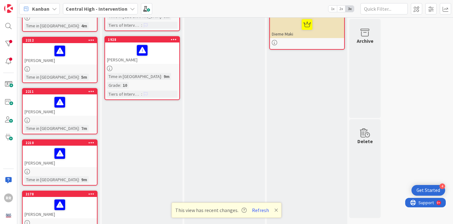
scroll to position [227, 0]
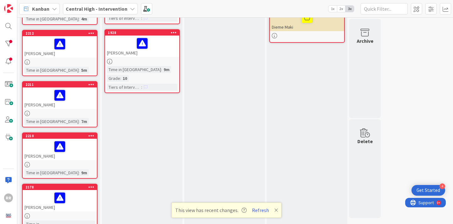
click at [74, 115] on div at bounding box center [60, 113] width 74 height 5
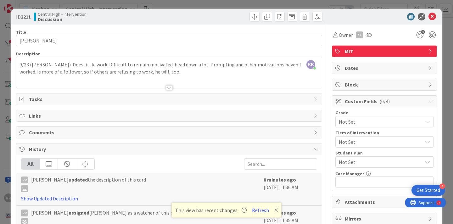
click at [141, 69] on div "RR Ryan Roach just joined 9/23 (Cooper)-Does little work. Difficult to remain m…" at bounding box center [168, 72] width 305 height 31
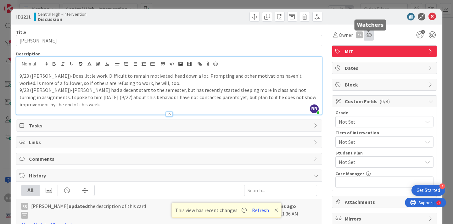
click at [369, 33] on icon at bounding box center [368, 34] width 6 height 5
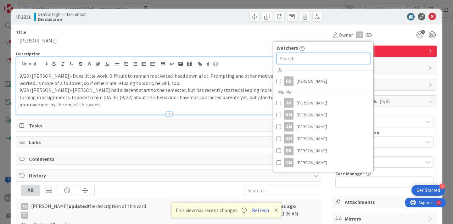
click at [337, 54] on input "text" at bounding box center [323, 58] width 94 height 11
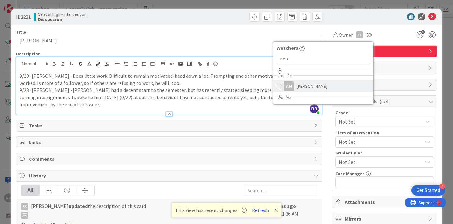
click at [338, 87] on link "AN Ashlyn Neas-McCaul" at bounding box center [323, 86] width 100 height 12
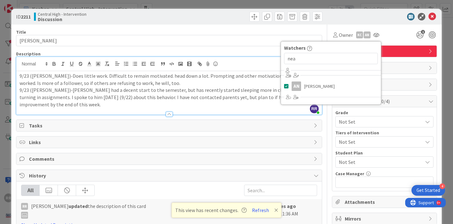
click at [391, 26] on div "Owner kc AN Watchers nea AN Ashlyn Neas-McCaul 1" at bounding box center [384, 33] width 105 height 16
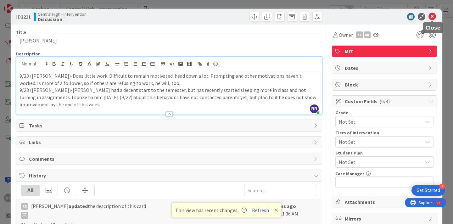
click at [432, 15] on icon at bounding box center [432, 17] width 8 height 8
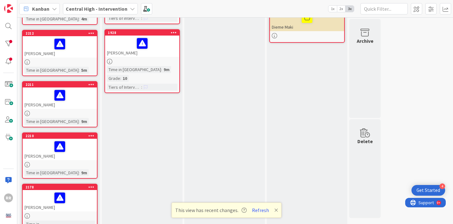
click at [71, 108] on div "[PERSON_NAME]" at bounding box center [60, 97] width 74 height 21
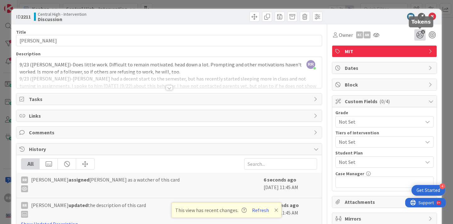
click at [416, 35] on icon "1" at bounding box center [419, 34] width 11 height 11
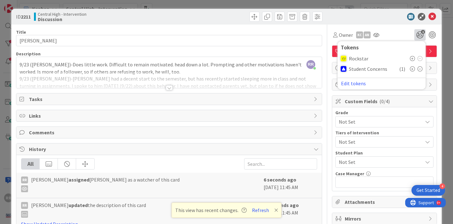
click at [411, 68] on icon at bounding box center [412, 68] width 5 height 5
click at [383, 21] on div "ID 2211 Central High - Intervention Discussion" at bounding box center [226, 17] width 430 height 16
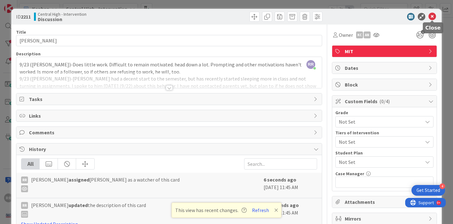
click at [431, 18] on icon at bounding box center [432, 17] width 8 height 8
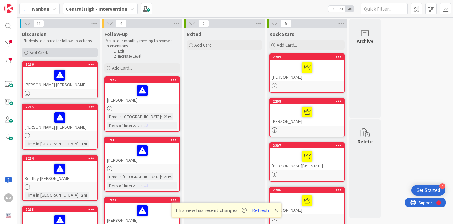
click at [70, 53] on div "Add Card..." at bounding box center [59, 52] width 75 height 9
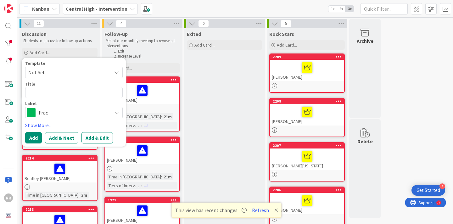
click at [82, 111] on span "Frac" at bounding box center [74, 112] width 70 height 9
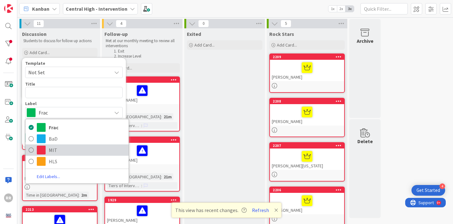
click at [76, 148] on span "MIT" at bounding box center [87, 149] width 77 height 9
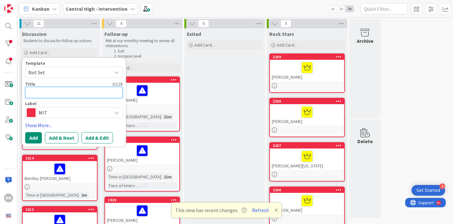
click at [73, 95] on textarea at bounding box center [73, 92] width 97 height 11
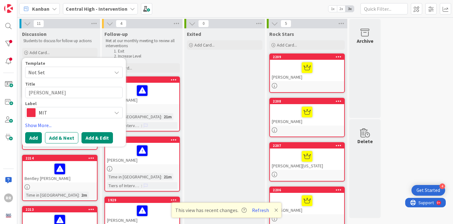
click at [103, 135] on button "Add & Edit" at bounding box center [96, 137] width 31 height 11
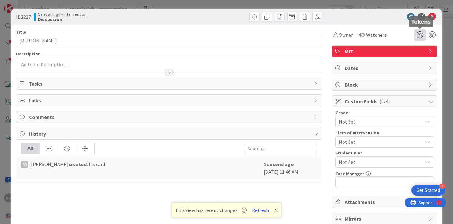
click at [420, 32] on icon at bounding box center [419, 34] width 11 height 11
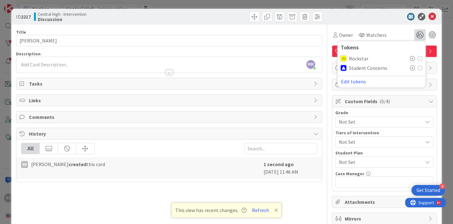
click at [412, 67] on icon at bounding box center [412, 67] width 5 height 5
click at [367, 34] on span "Watchers" at bounding box center [376, 35] width 20 height 8
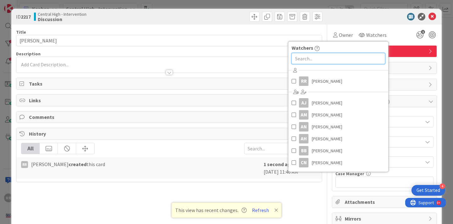
click at [342, 60] on input "text" at bounding box center [338, 58] width 94 height 11
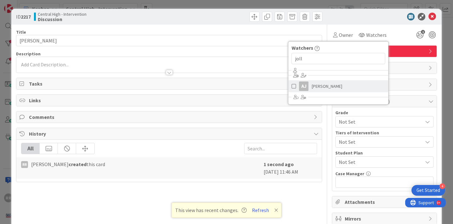
click at [349, 86] on link "AJ Adam Jollo" at bounding box center [338, 86] width 100 height 12
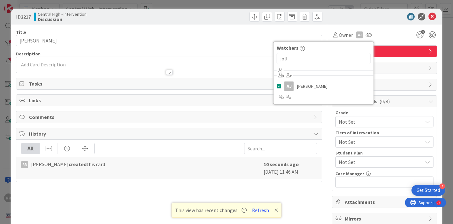
click at [82, 66] on div at bounding box center [168, 69] width 305 height 7
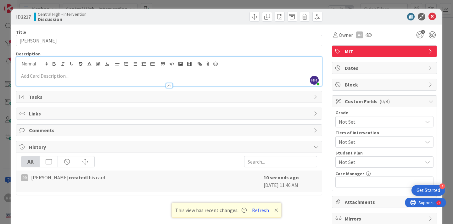
click at [72, 79] on div at bounding box center [168, 82] width 305 height 7
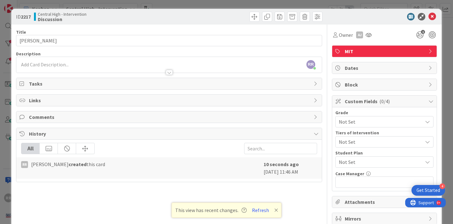
click at [64, 63] on p at bounding box center [168, 64] width 299 height 7
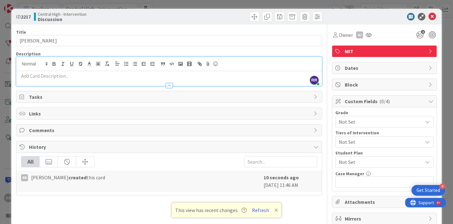
click at [56, 74] on p at bounding box center [168, 75] width 299 height 7
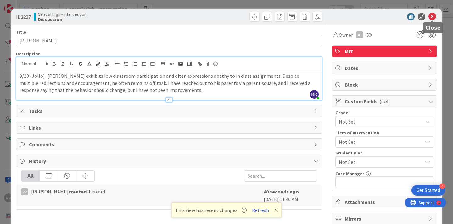
click at [433, 17] on icon at bounding box center [432, 17] width 8 height 8
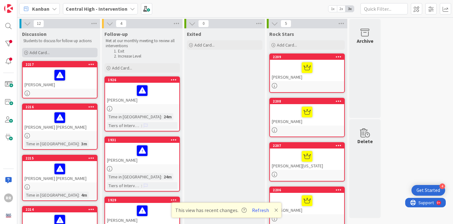
click at [83, 56] on div "Add Card..." at bounding box center [59, 52] width 75 height 9
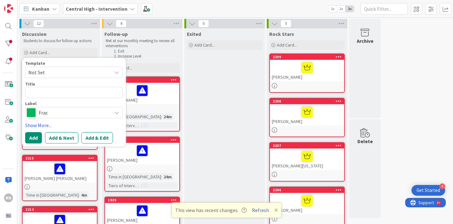
click at [90, 113] on span "Frac" at bounding box center [74, 112] width 70 height 9
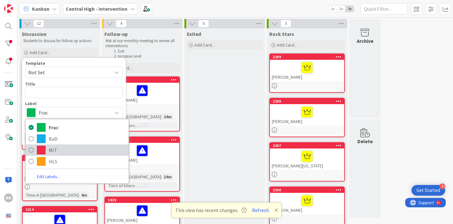
click at [86, 146] on span "MIT" at bounding box center [87, 149] width 77 height 9
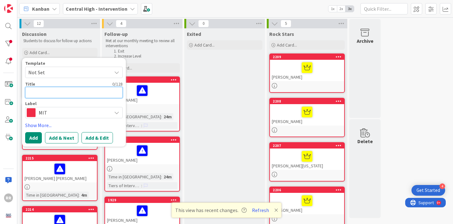
click at [83, 94] on textarea at bounding box center [73, 92] width 97 height 11
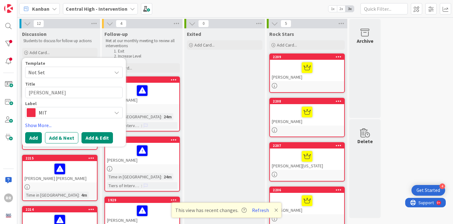
click at [107, 141] on button "Add & Edit" at bounding box center [96, 137] width 31 height 11
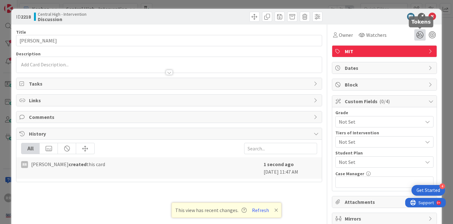
click at [417, 37] on icon at bounding box center [419, 34] width 11 height 11
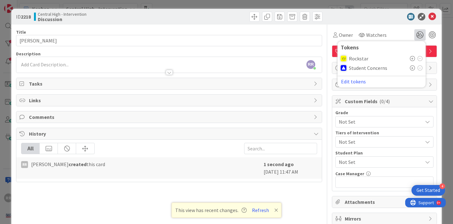
click at [412, 69] on icon at bounding box center [412, 67] width 5 height 5
click at [378, 32] on span "Watchers" at bounding box center [376, 35] width 20 height 8
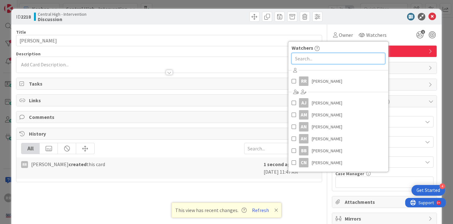
click at [360, 56] on input "text" at bounding box center [338, 58] width 94 height 11
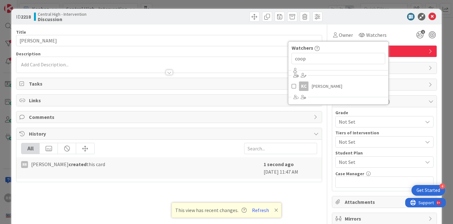
click at [367, 78] on div "kc k cooper" at bounding box center [338, 83] width 100 height 36
click at [357, 84] on link "kc k cooper" at bounding box center [338, 86] width 100 height 12
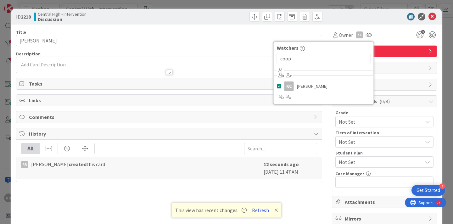
click at [366, 19] on div at bounding box center [380, 17] width 111 height 8
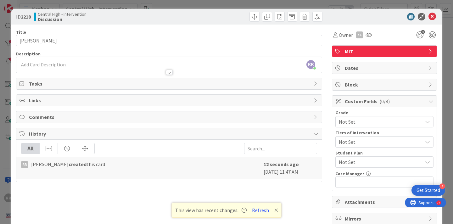
click at [91, 67] on div at bounding box center [168, 69] width 305 height 7
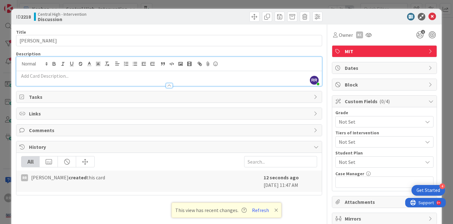
click at [82, 77] on p at bounding box center [168, 75] width 299 height 7
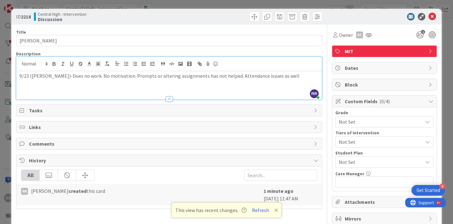
click at [34, 78] on p "9/23 (cooper)-Does no work. No motivation. Prompts or altering assignments has …" at bounding box center [168, 75] width 299 height 7
click at [104, 87] on div "9/23 (Cooper)-Does no work. No motivation. Prompts or altering assignments has …" at bounding box center [168, 85] width 305 height 28
click at [434, 18] on icon at bounding box center [432, 17] width 8 height 8
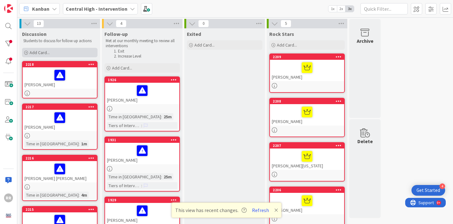
click at [72, 52] on div "Add Card..." at bounding box center [59, 52] width 75 height 9
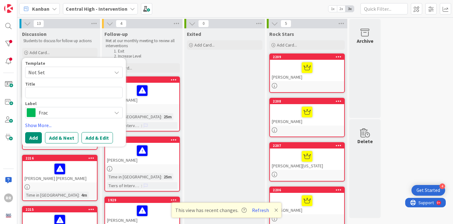
click at [88, 111] on span "Frac" at bounding box center [74, 112] width 70 height 9
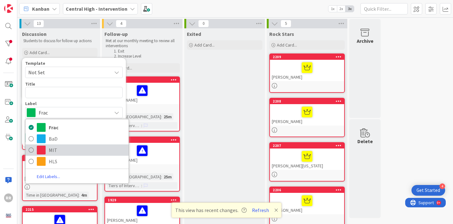
click at [80, 147] on span "MIT" at bounding box center [87, 149] width 77 height 9
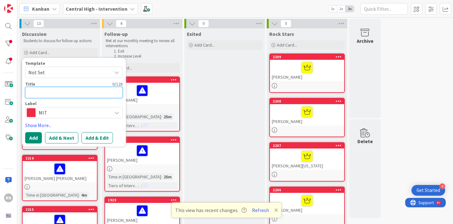
click at [73, 92] on textarea at bounding box center [73, 92] width 97 height 11
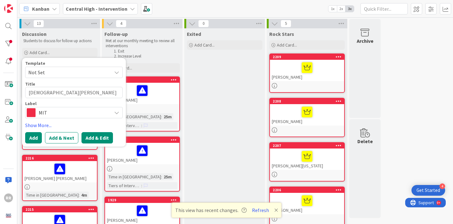
click at [99, 138] on button "Add & Edit" at bounding box center [96, 137] width 31 height 11
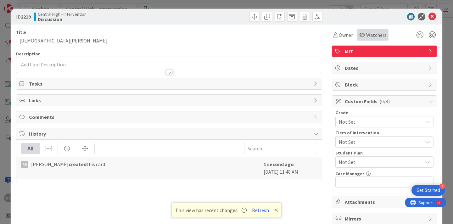
click at [379, 39] on div "Watchers" at bounding box center [372, 34] width 32 height 11
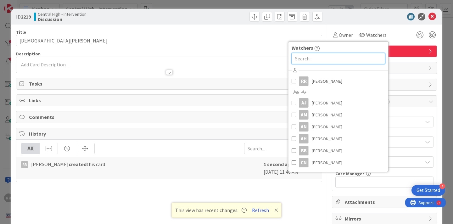
click at [360, 61] on input "text" at bounding box center [338, 58] width 94 height 11
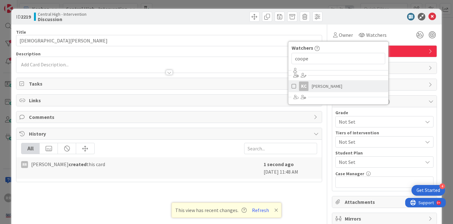
click at [358, 91] on link "kc k cooper" at bounding box center [338, 86] width 100 height 12
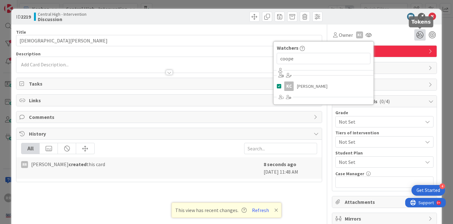
click at [417, 31] on icon at bounding box center [419, 34] width 11 height 11
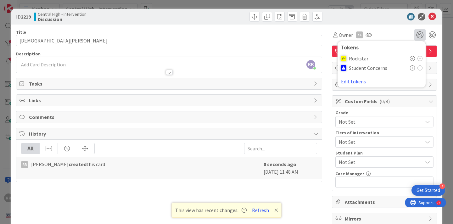
click at [410, 69] on icon at bounding box center [412, 67] width 5 height 5
click at [141, 63] on div "RR Ryan Roach just joined" at bounding box center [168, 65] width 305 height 16
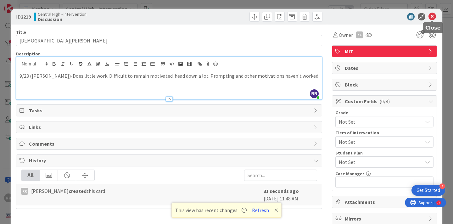
click at [433, 16] on icon at bounding box center [432, 17] width 8 height 8
